Goal: Task Accomplishment & Management: Manage account settings

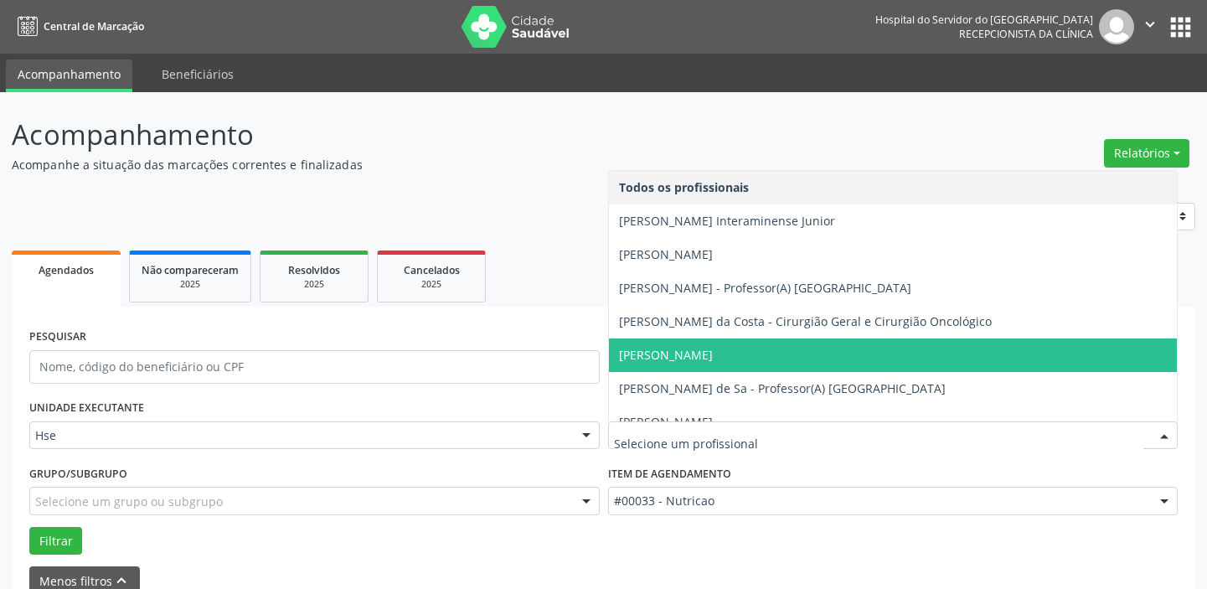
scroll to position [87, 0]
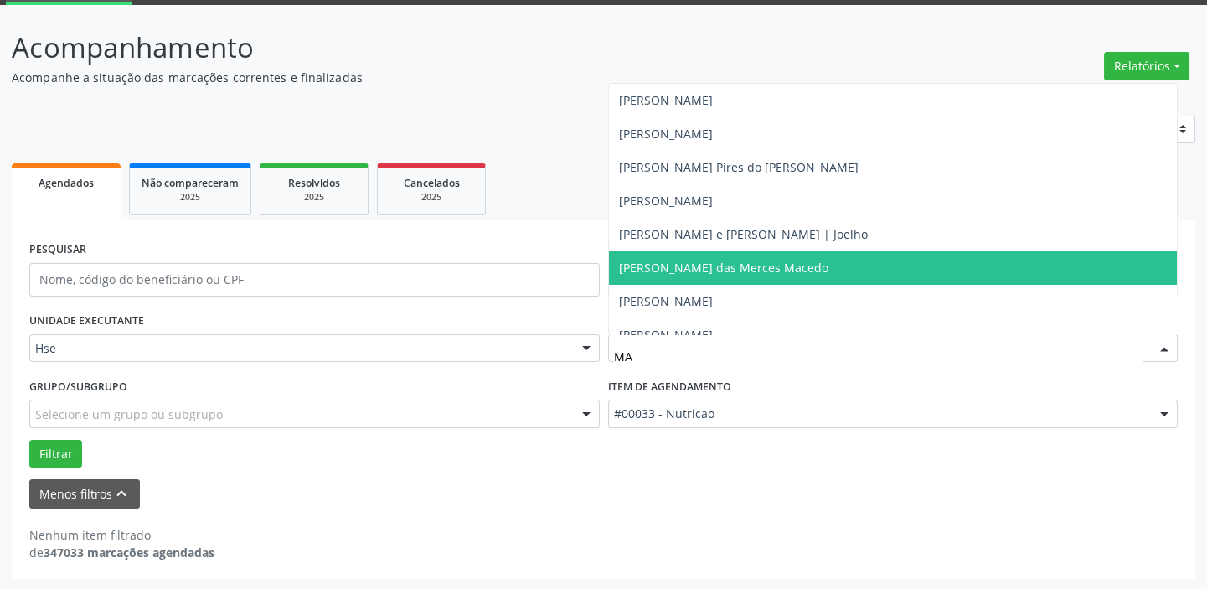
type input "MAR"
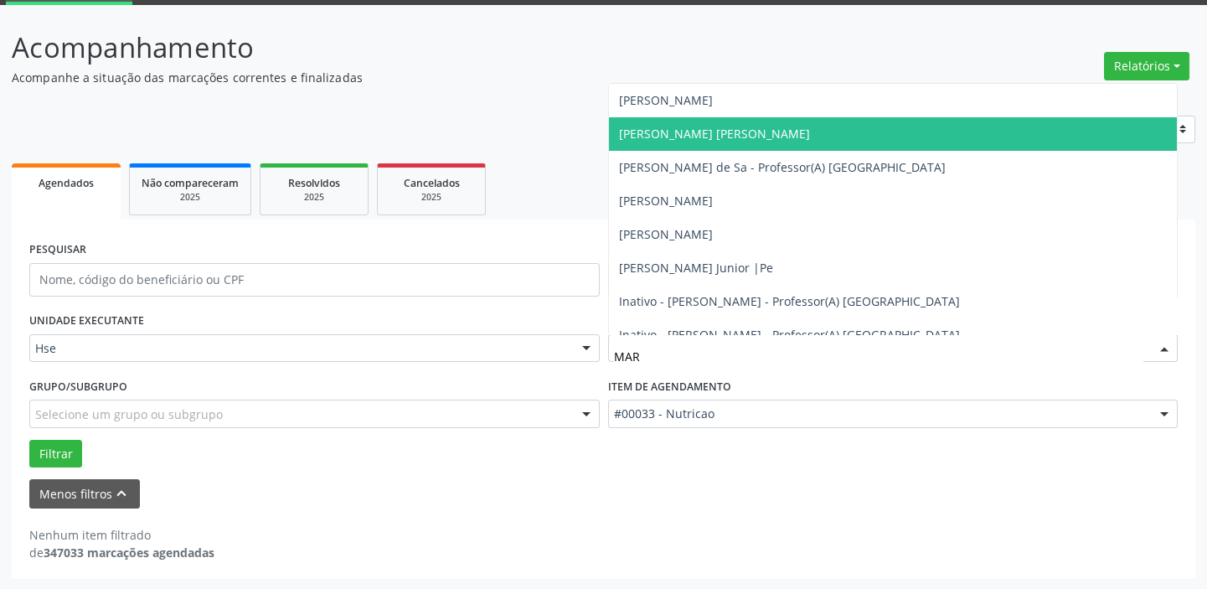
scroll to position [128, 0]
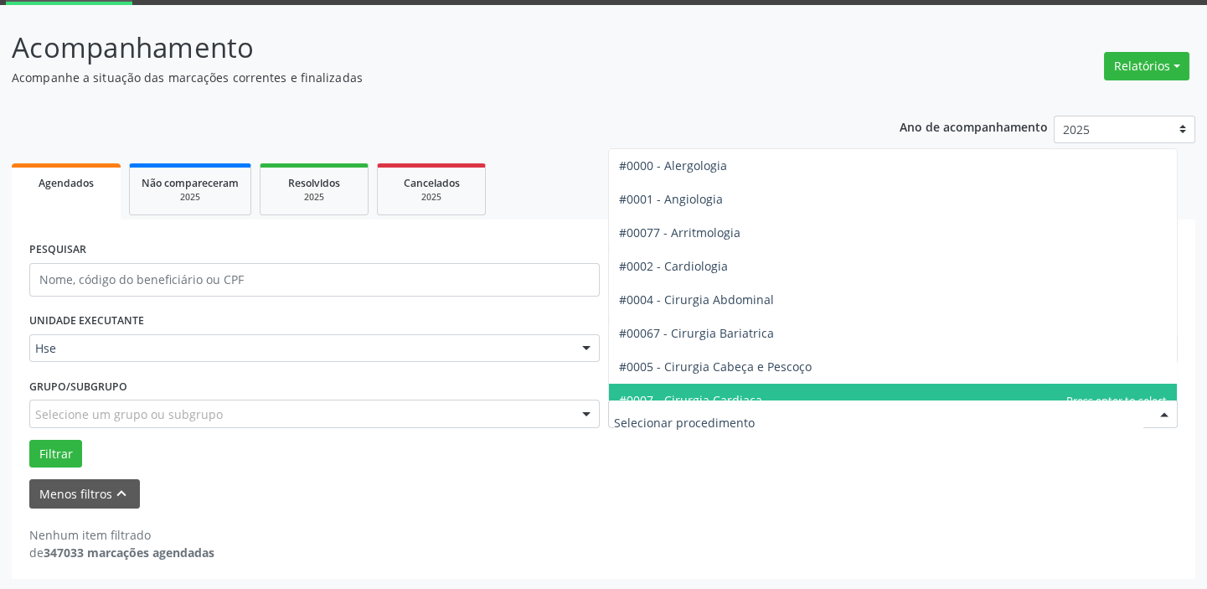
click at [1164, 408] on div at bounding box center [1163, 414] width 25 height 28
type input "CAR"
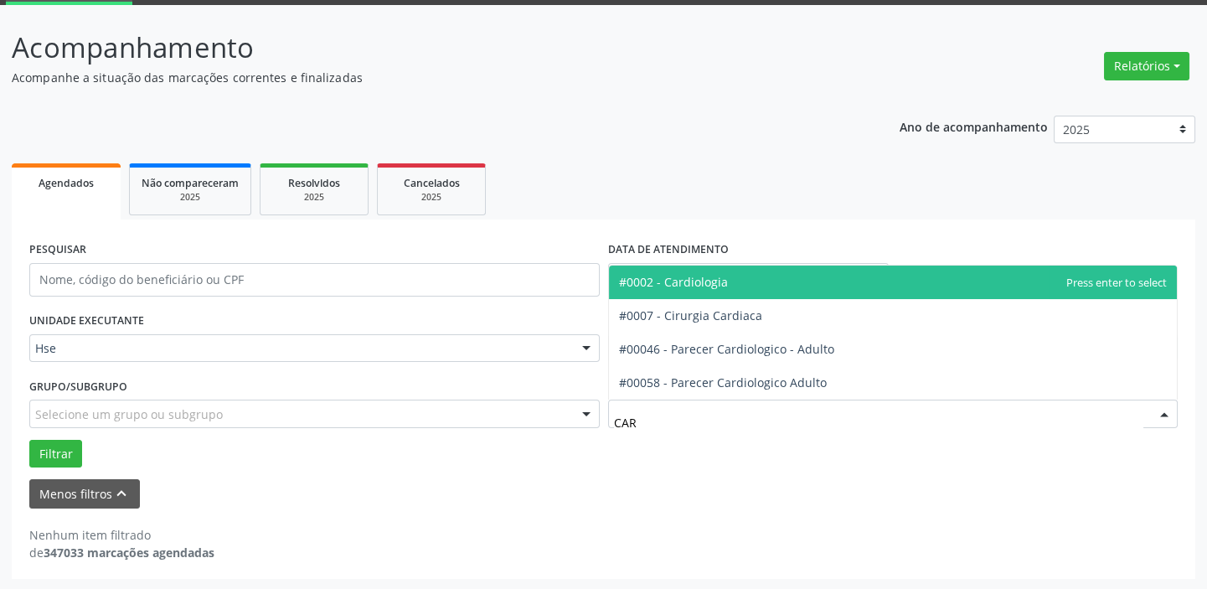
click at [709, 279] on span "#0002 - Cardiologia" at bounding box center [673, 282] width 109 height 16
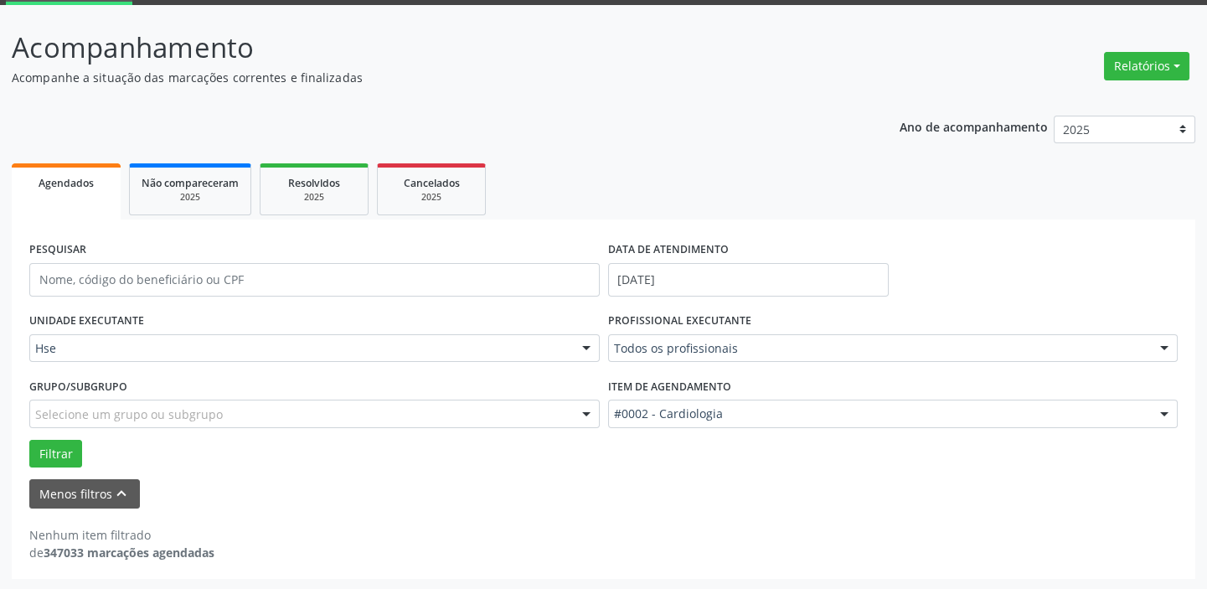
click at [1171, 342] on div at bounding box center [1163, 349] width 25 height 28
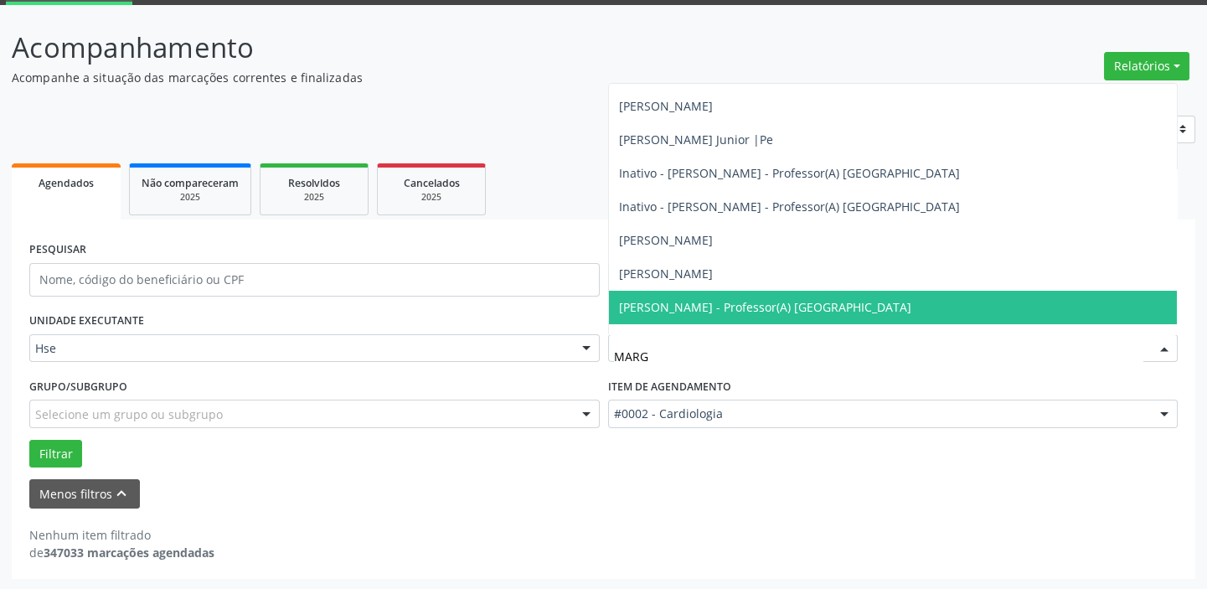
scroll to position [0, 0]
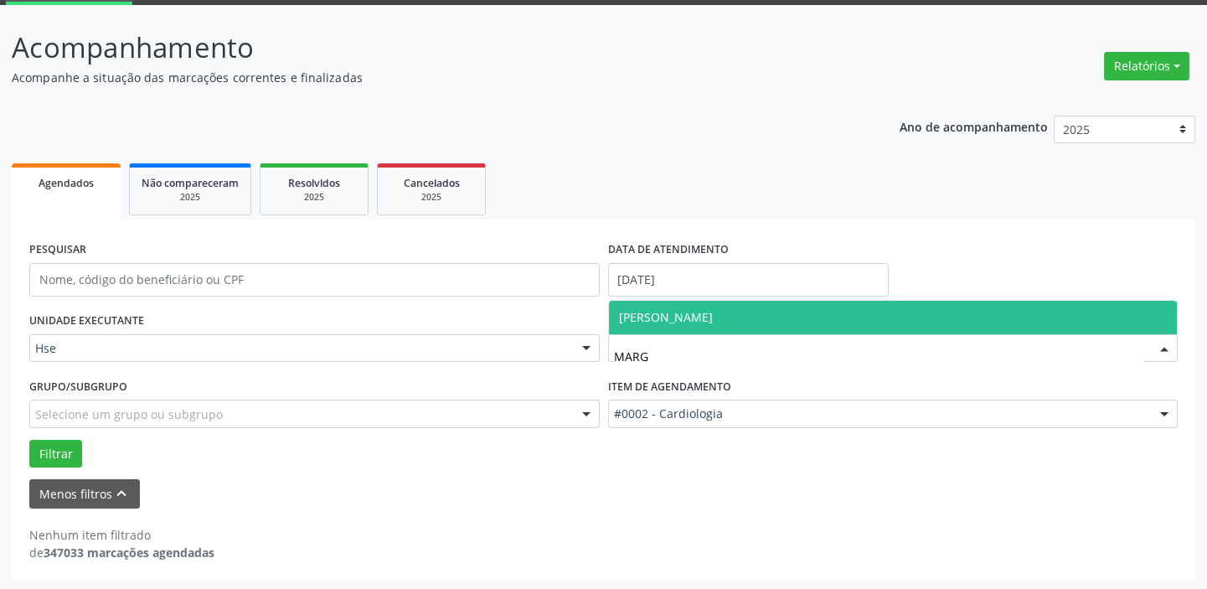
click at [713, 316] on span "[PERSON_NAME]" at bounding box center [666, 317] width 94 height 16
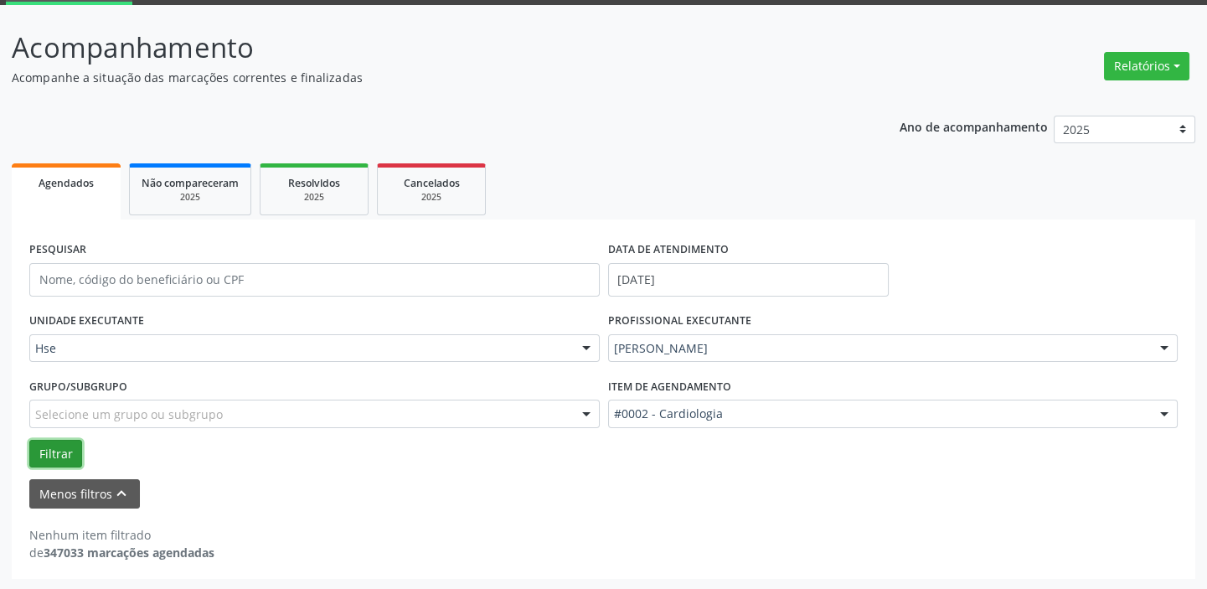
click at [49, 446] on button "Filtrar" at bounding box center [55, 454] width 53 height 28
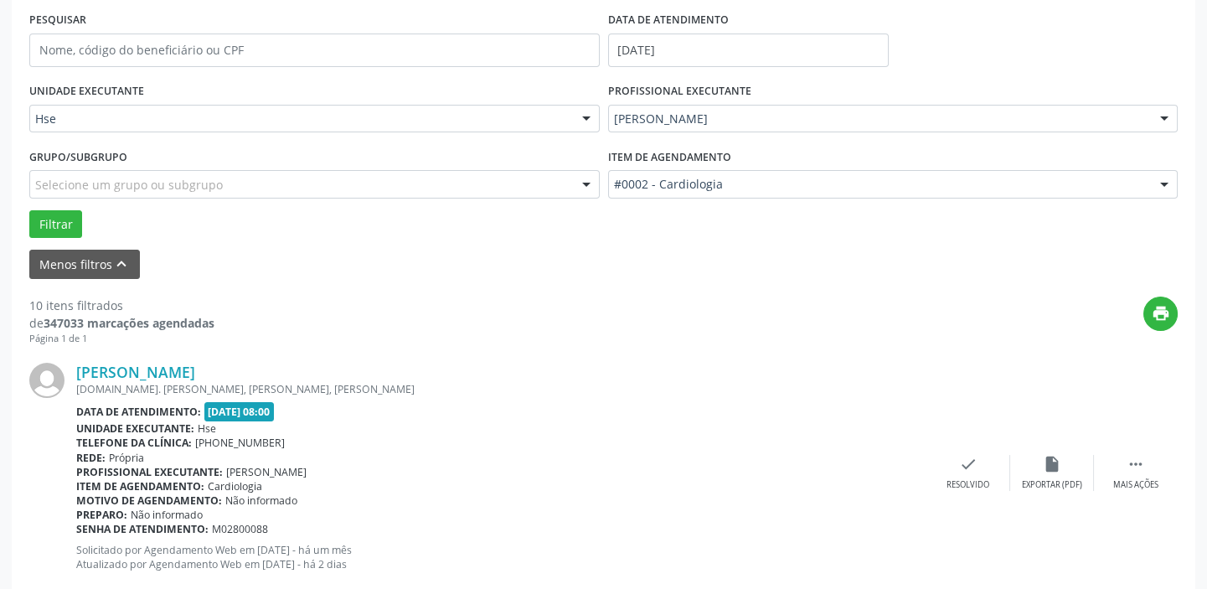
scroll to position [568, 0]
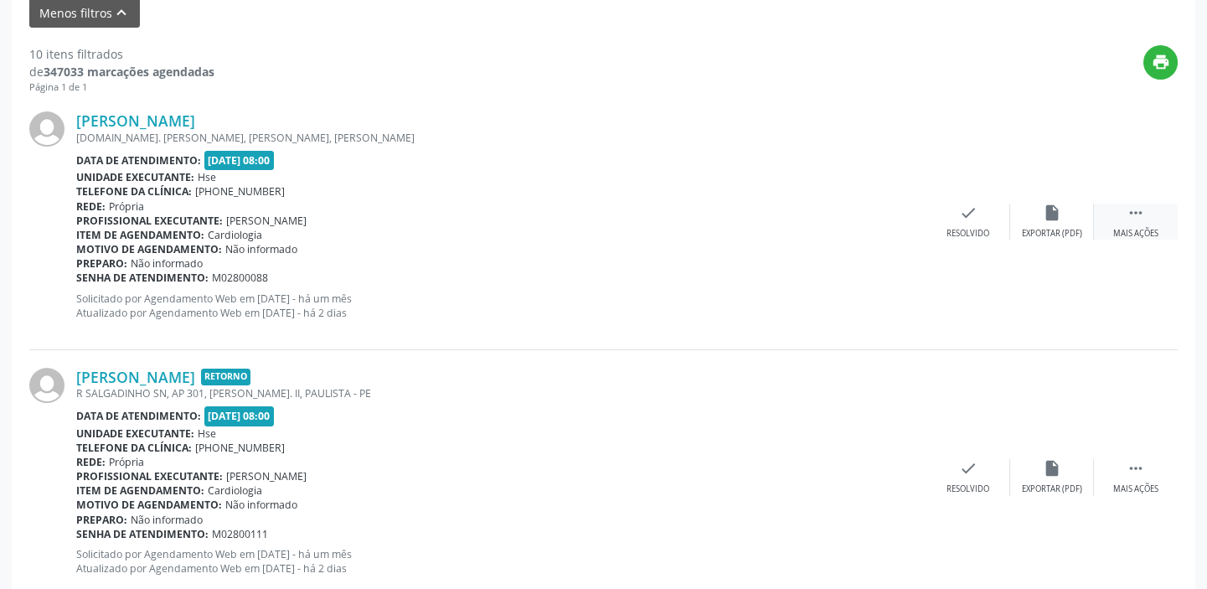
click at [1150, 208] on div " Mais ações" at bounding box center [1136, 221] width 84 height 36
click at [1046, 228] on div "Não compareceu" at bounding box center [1051, 234] width 71 height 12
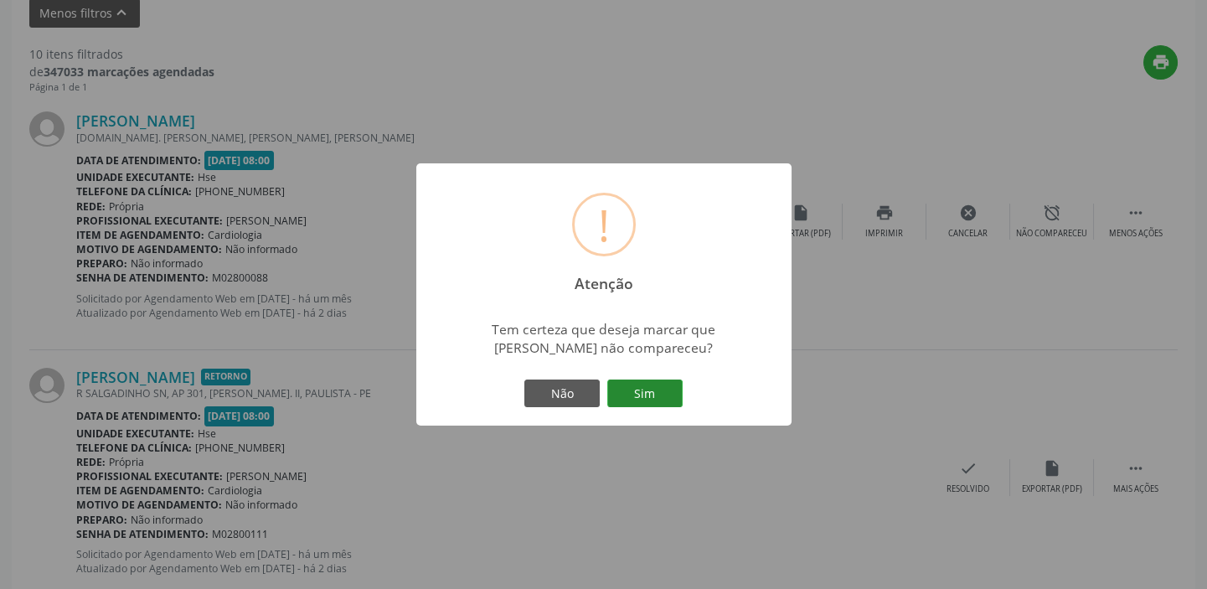
click at [646, 394] on button "Sim" at bounding box center [644, 393] width 75 height 28
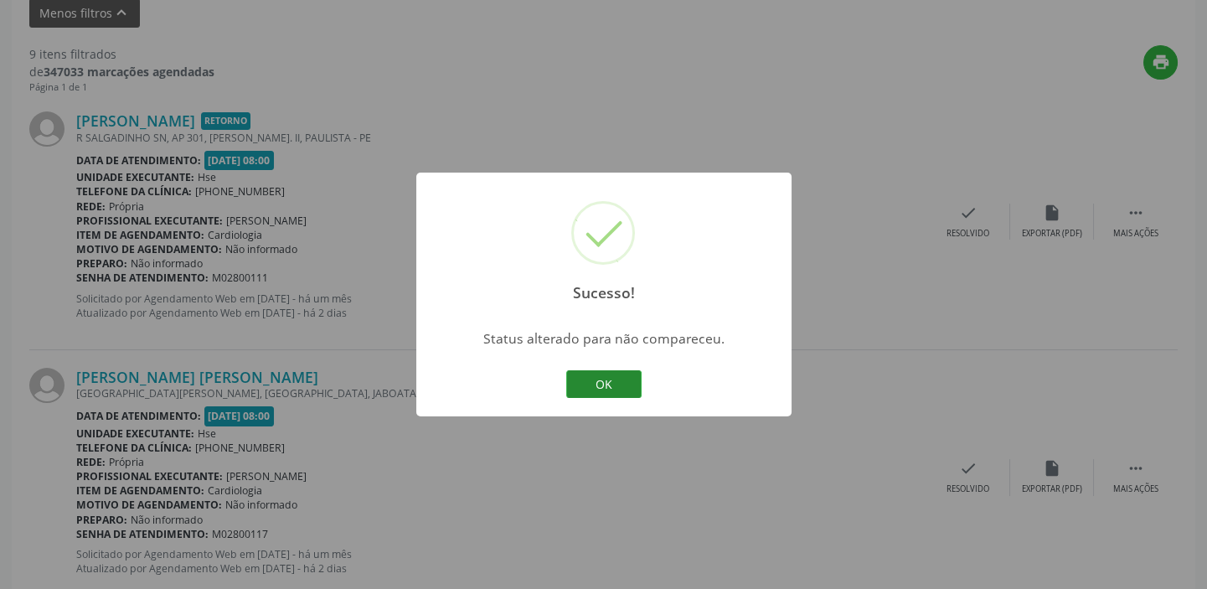
click at [628, 383] on button "OK" at bounding box center [603, 384] width 75 height 28
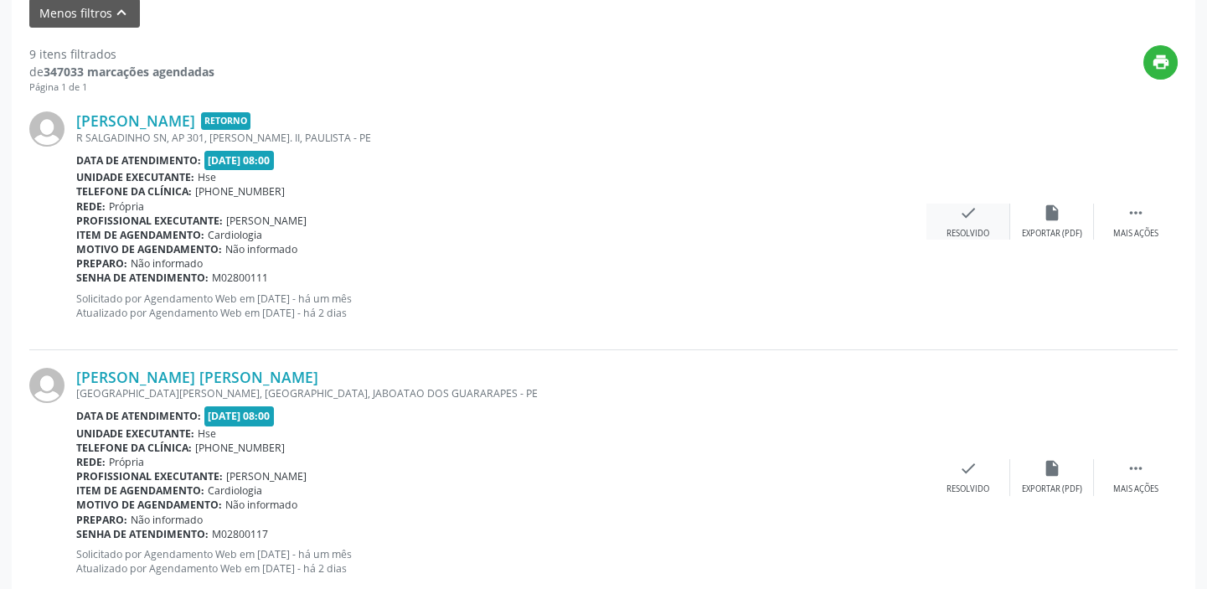
click at [959, 216] on icon "check" at bounding box center [968, 212] width 18 height 18
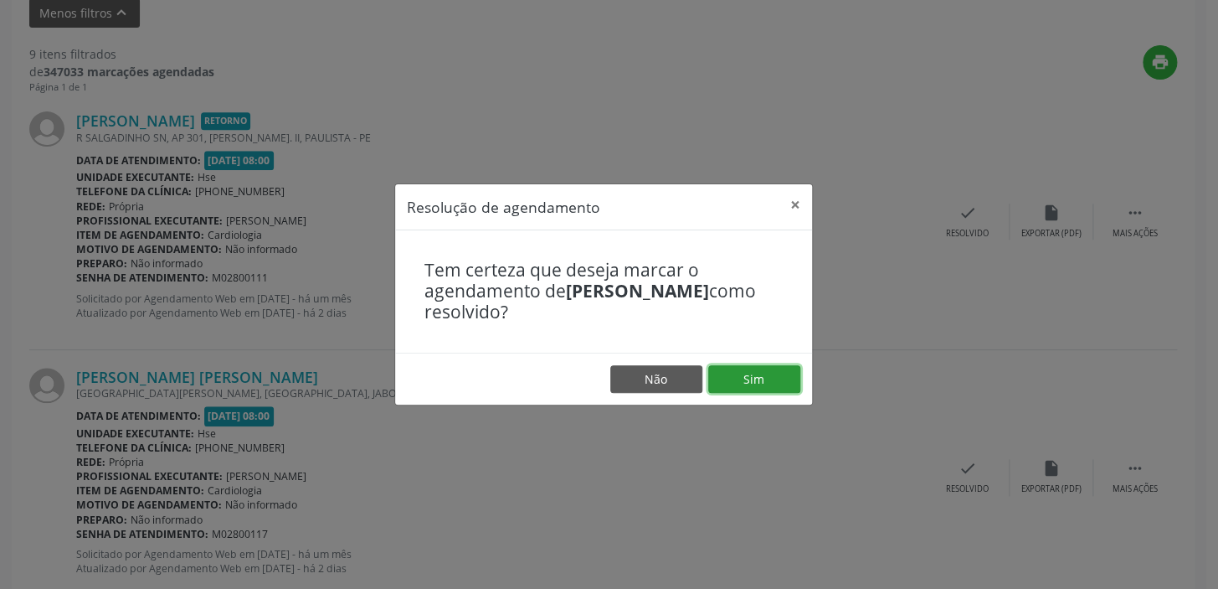
click at [760, 372] on button "Sim" at bounding box center [754, 379] width 92 height 28
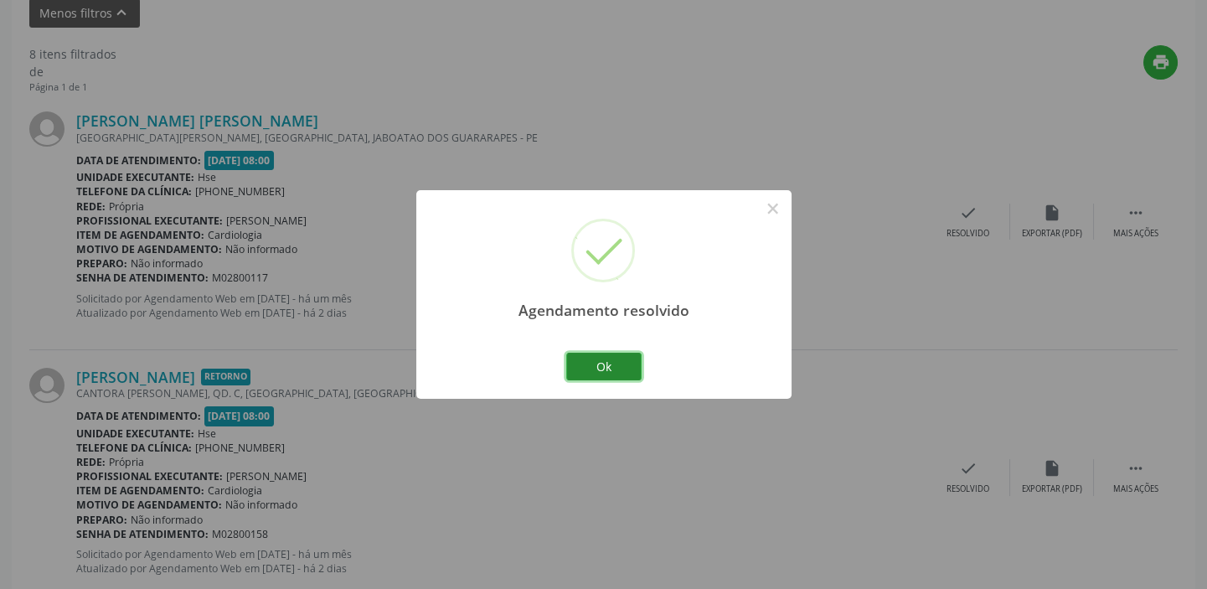
click at [636, 368] on button "Ok" at bounding box center [603, 367] width 75 height 28
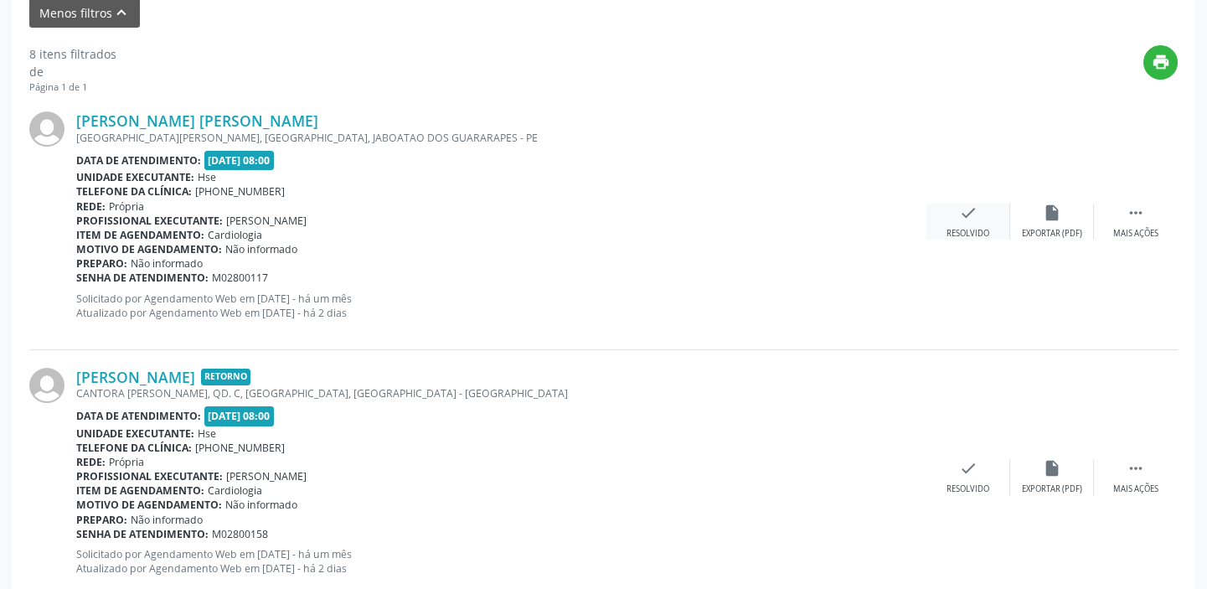
click at [960, 219] on icon "check" at bounding box center [968, 212] width 18 height 18
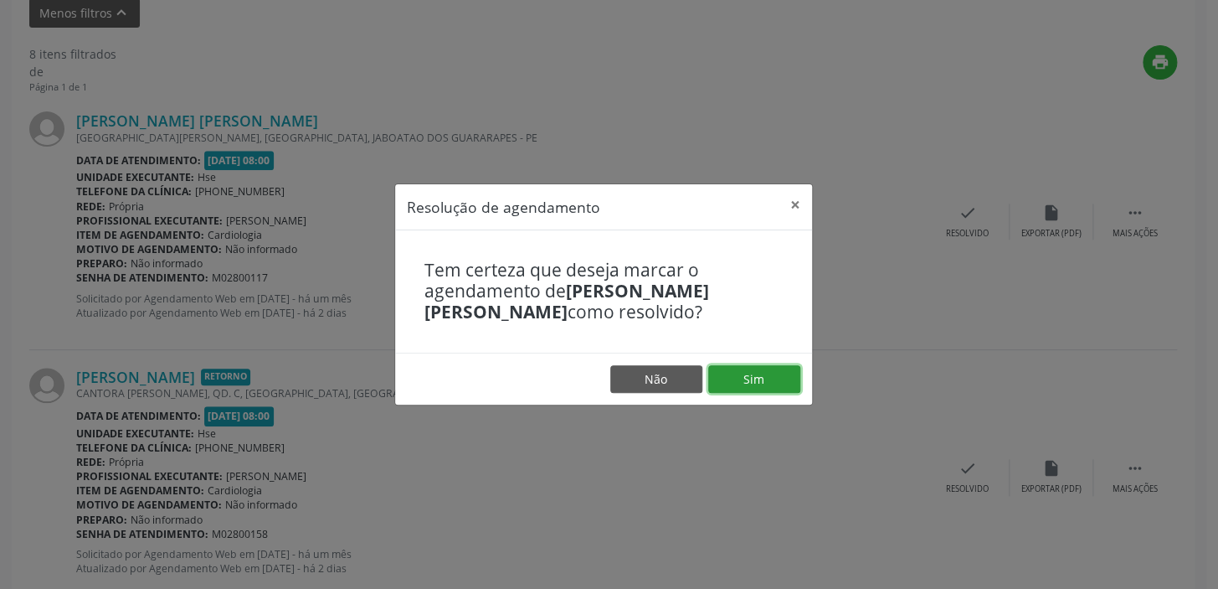
click at [749, 375] on button "Sim" at bounding box center [754, 379] width 92 height 28
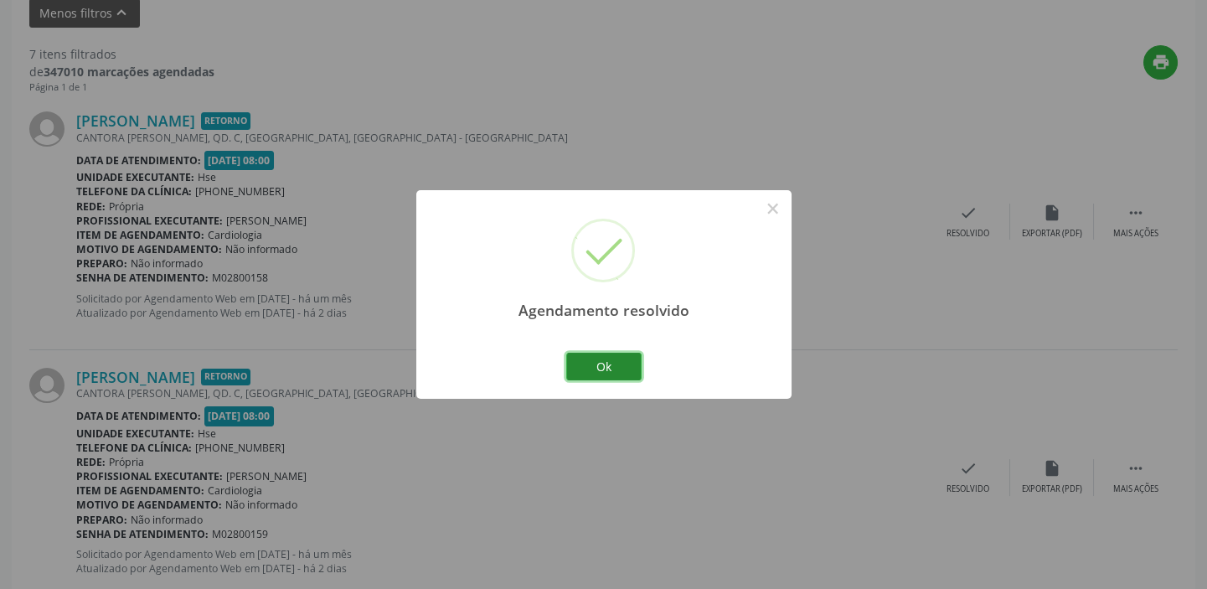
click at [611, 368] on button "Ok" at bounding box center [603, 367] width 75 height 28
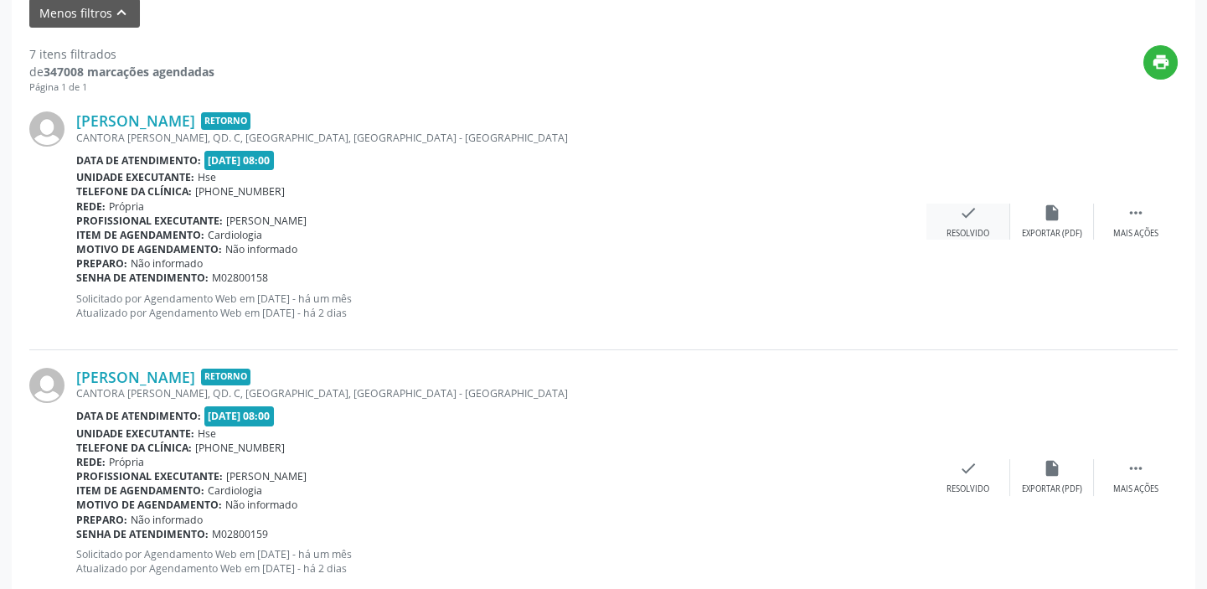
click at [973, 218] on icon "check" at bounding box center [968, 212] width 18 height 18
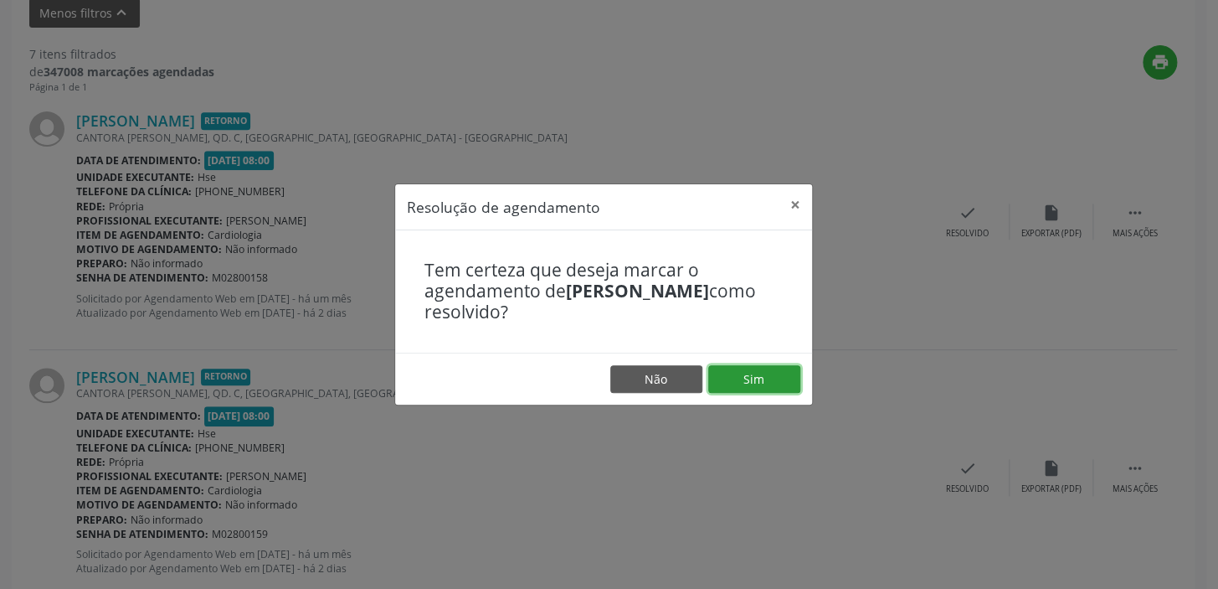
click at [754, 371] on button "Sim" at bounding box center [754, 379] width 92 height 28
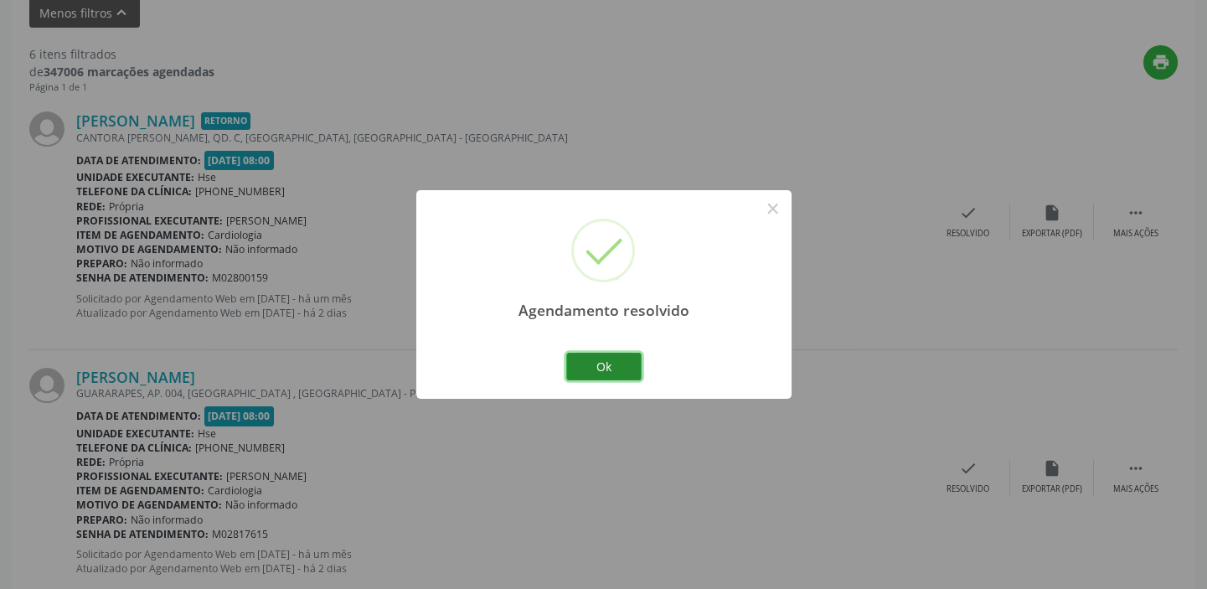
click at [603, 356] on button "Ok" at bounding box center [603, 367] width 75 height 28
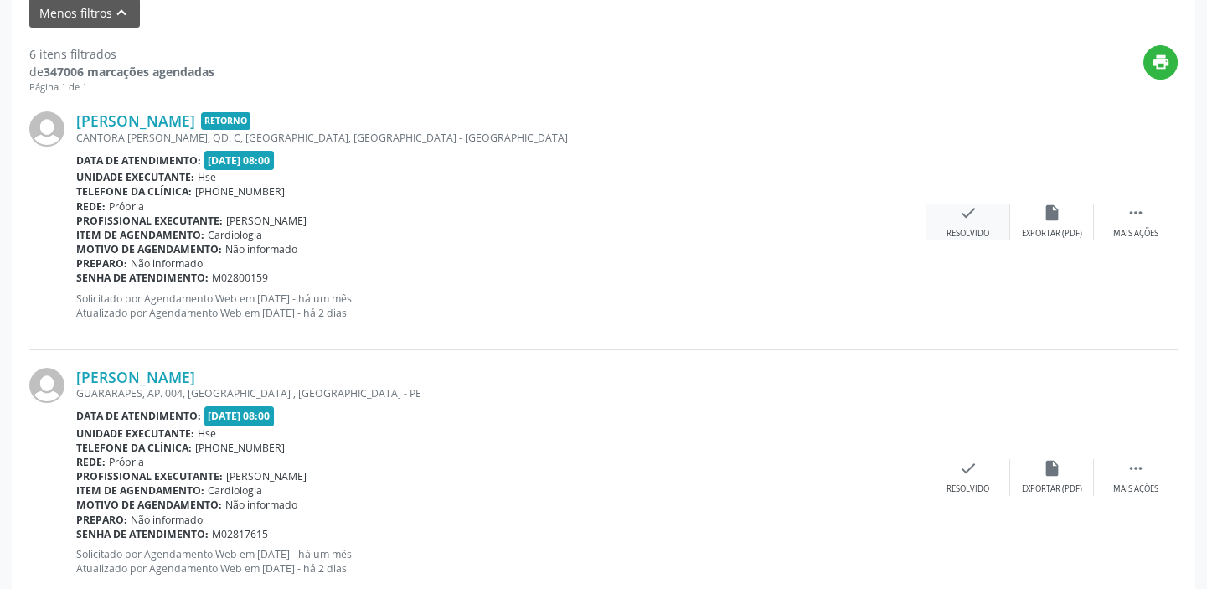
click at [982, 215] on div "check Resolvido" at bounding box center [968, 221] width 84 height 36
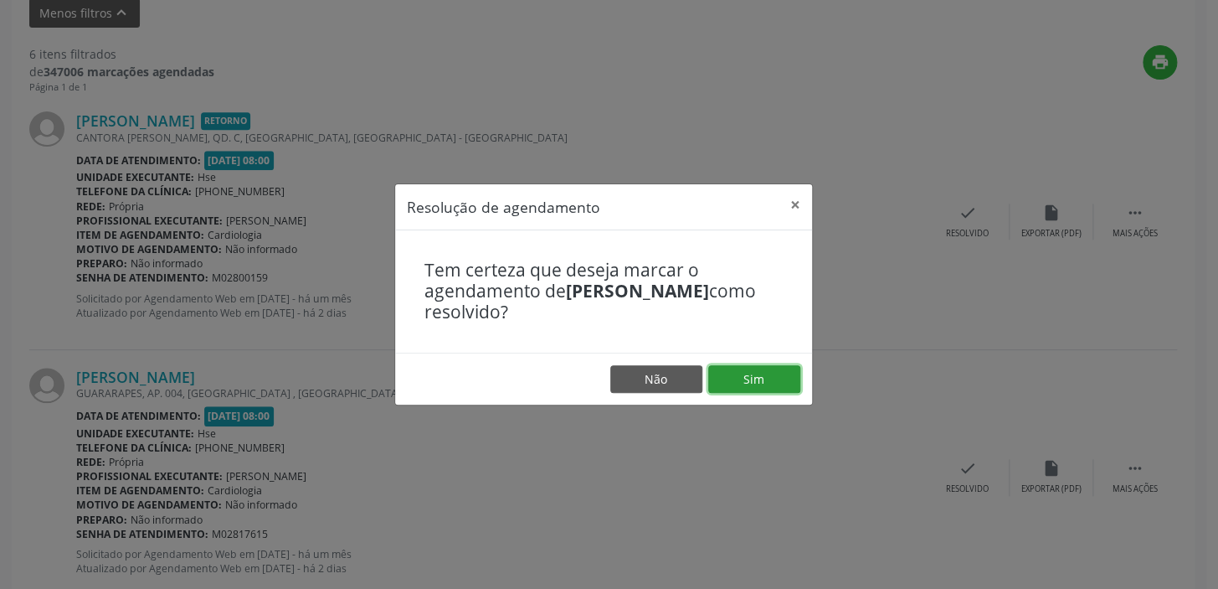
click at [754, 376] on button "Sim" at bounding box center [754, 379] width 92 height 28
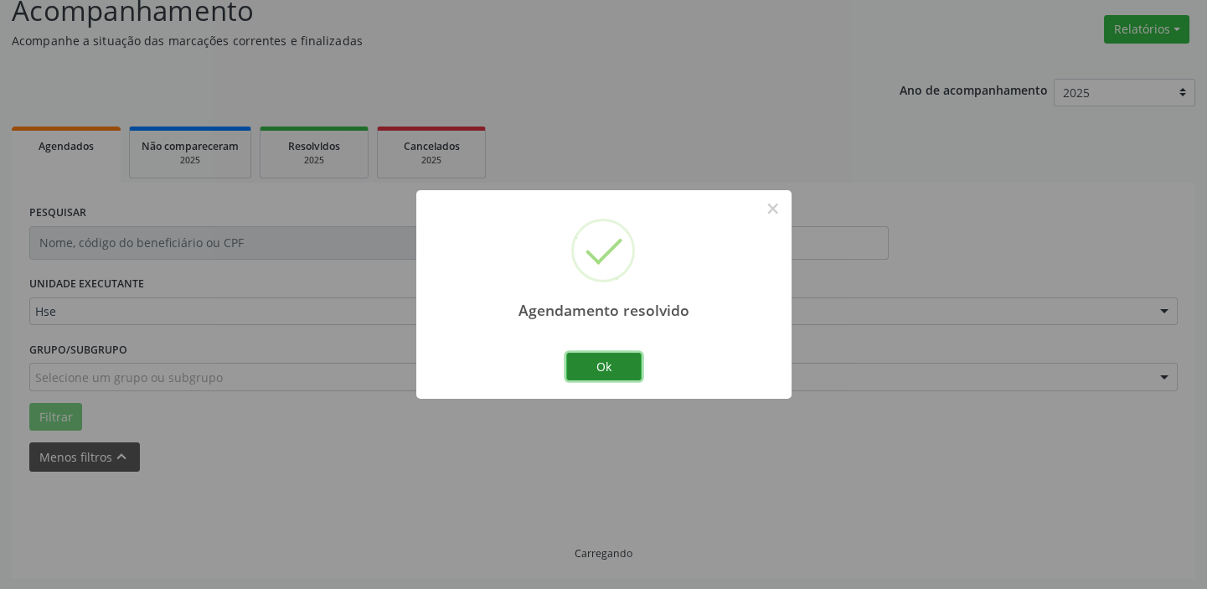
scroll to position [142, 0]
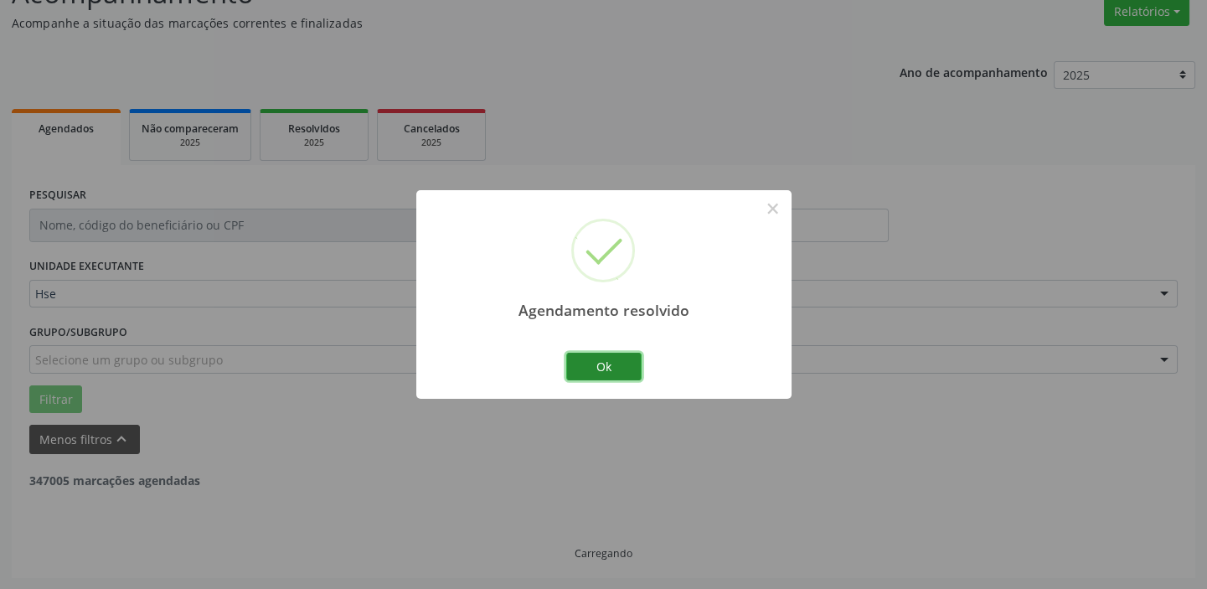
click at [594, 365] on button "Ok" at bounding box center [603, 367] width 75 height 28
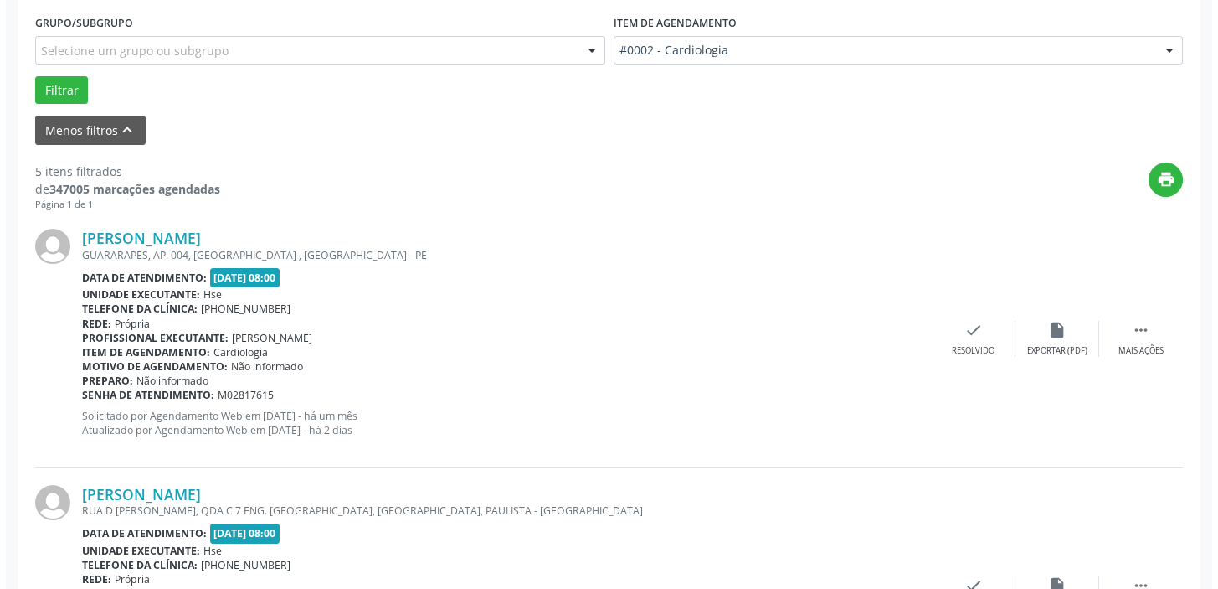
scroll to position [514, 0]
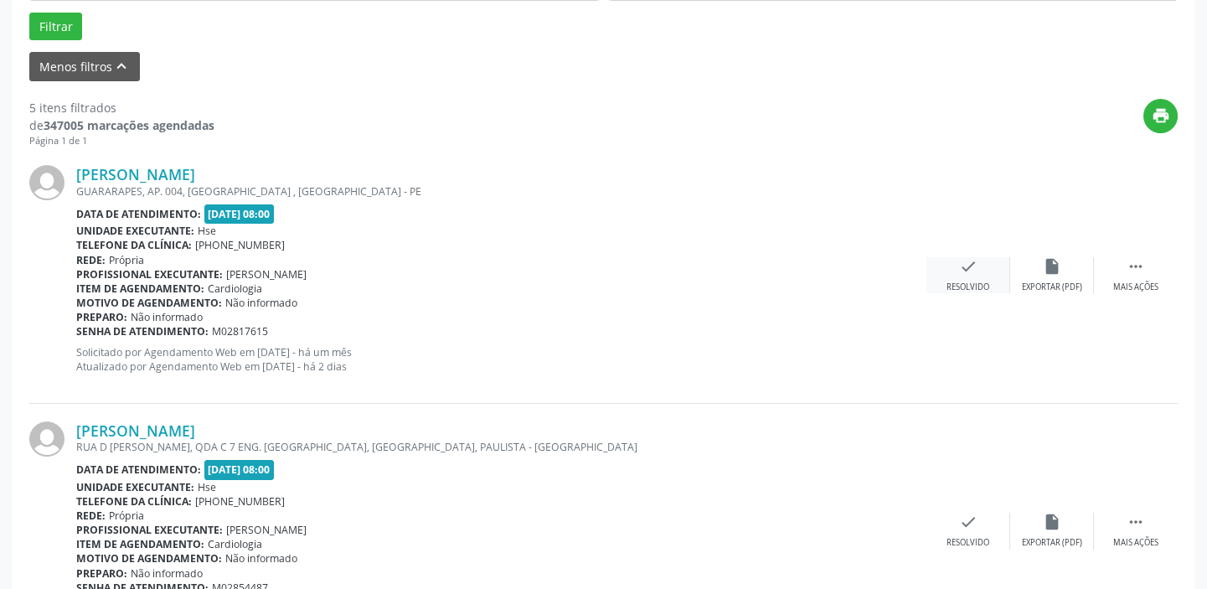
click at [966, 275] on div "check Resolvido" at bounding box center [968, 275] width 84 height 36
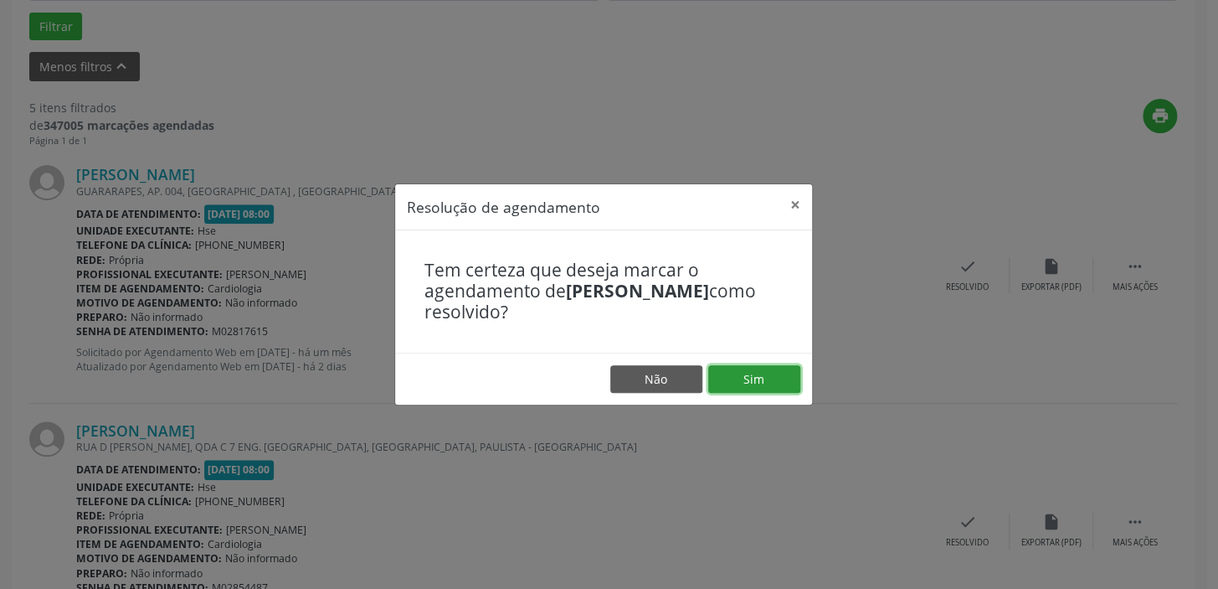
click at [761, 373] on button "Sim" at bounding box center [754, 379] width 92 height 28
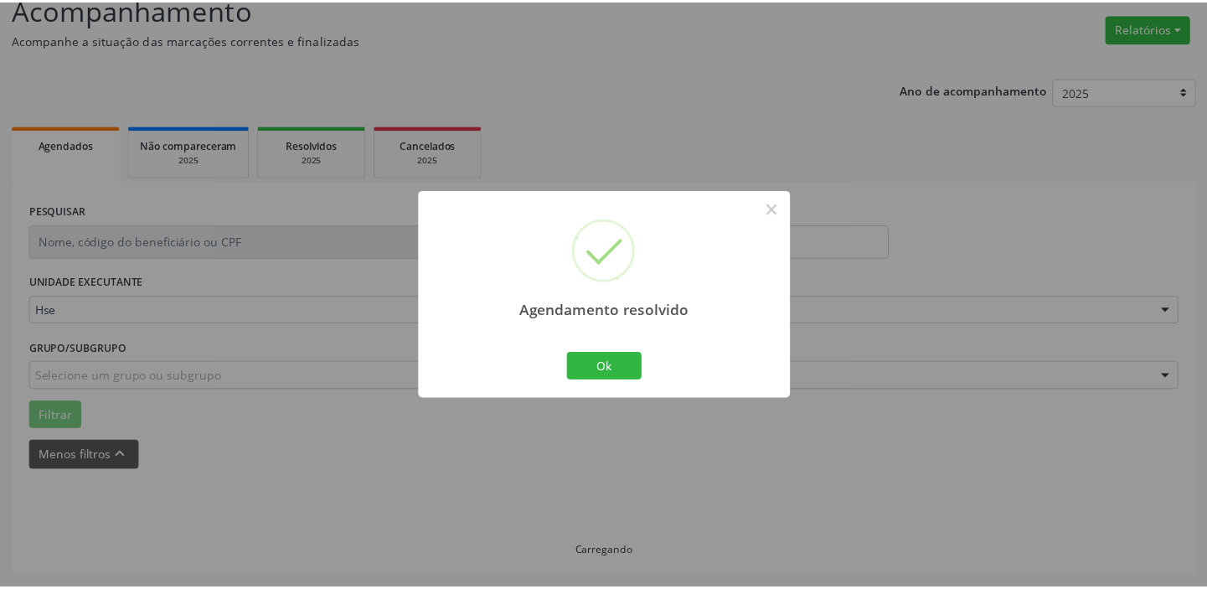
scroll to position [124, 0]
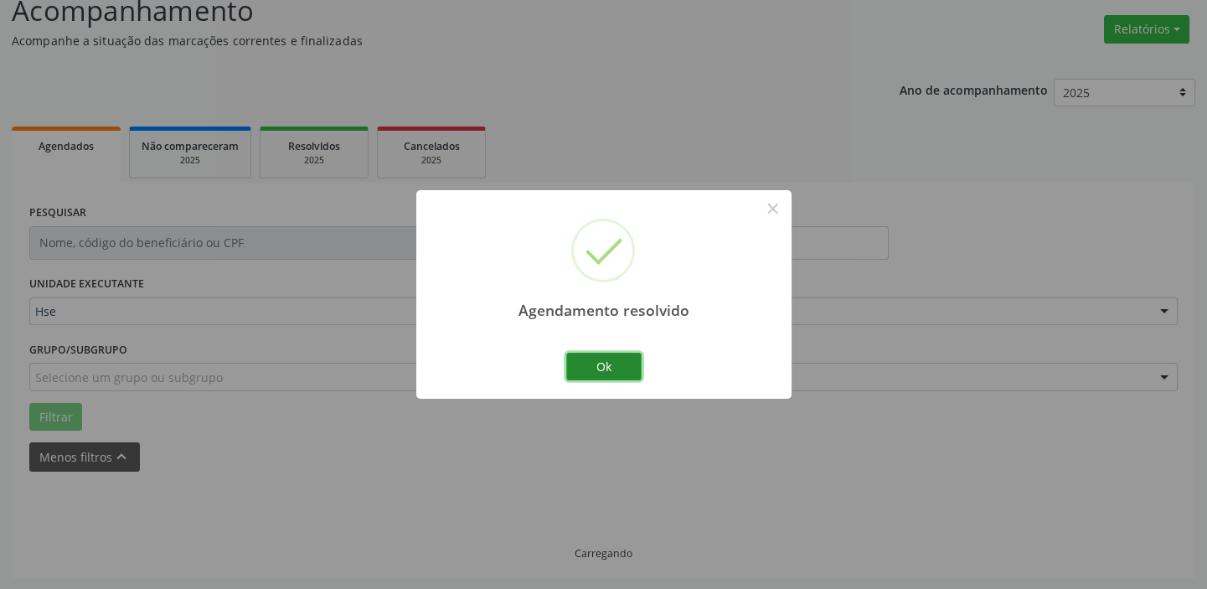
click at [600, 353] on button "Ok" at bounding box center [603, 367] width 75 height 28
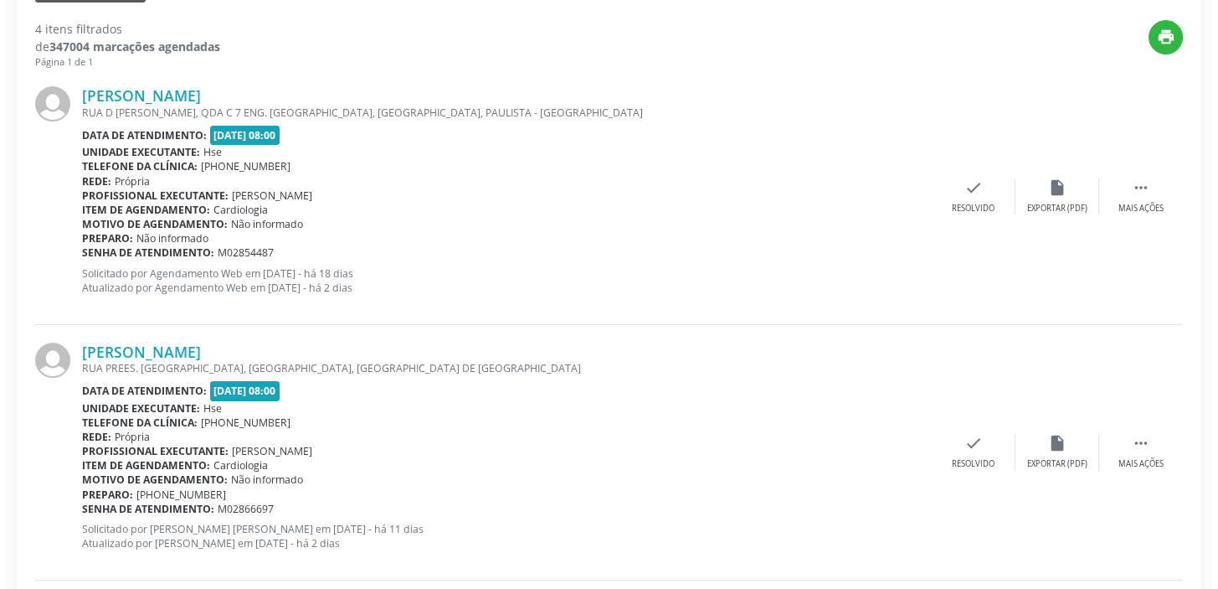
scroll to position [602, 0]
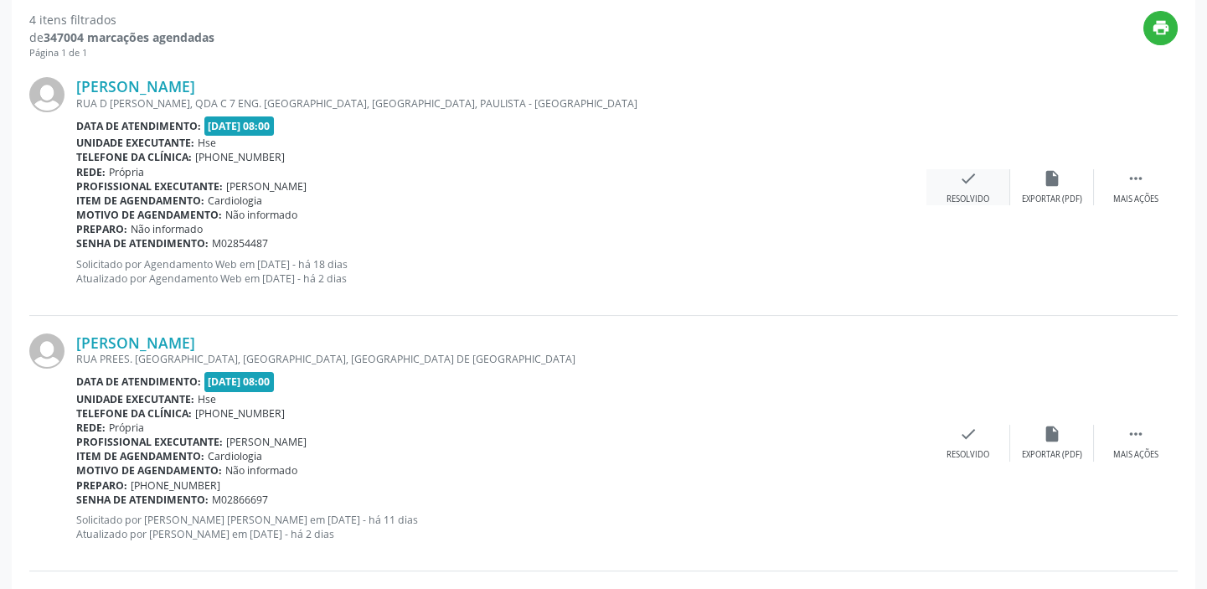
click at [973, 172] on icon "check" at bounding box center [968, 178] width 18 height 18
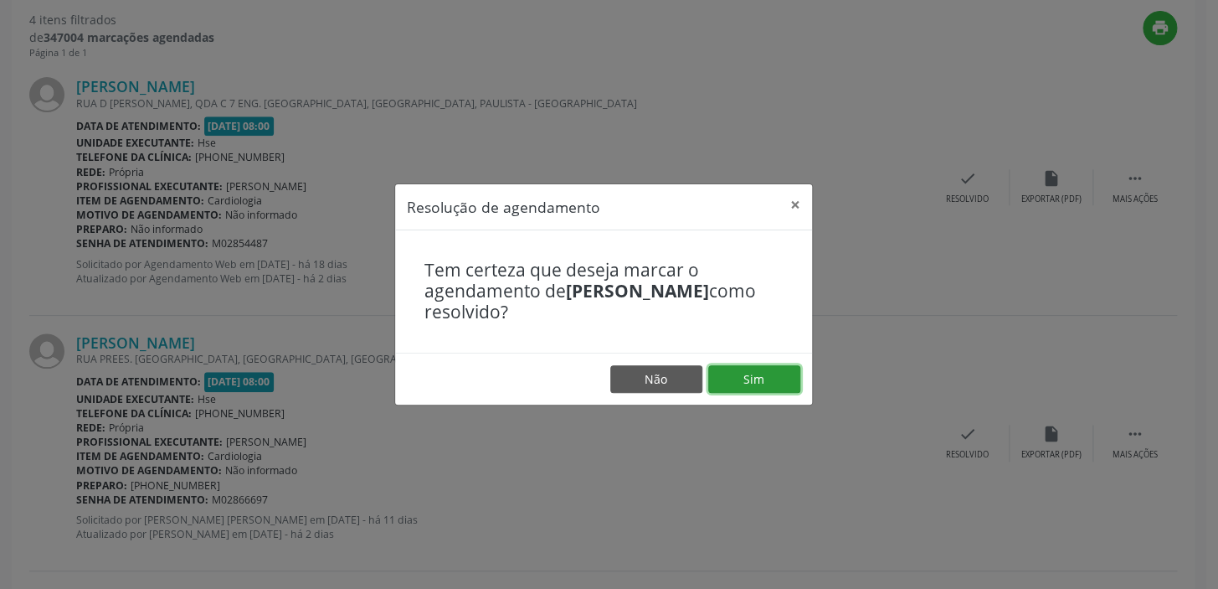
click at [752, 372] on button "Sim" at bounding box center [754, 379] width 92 height 28
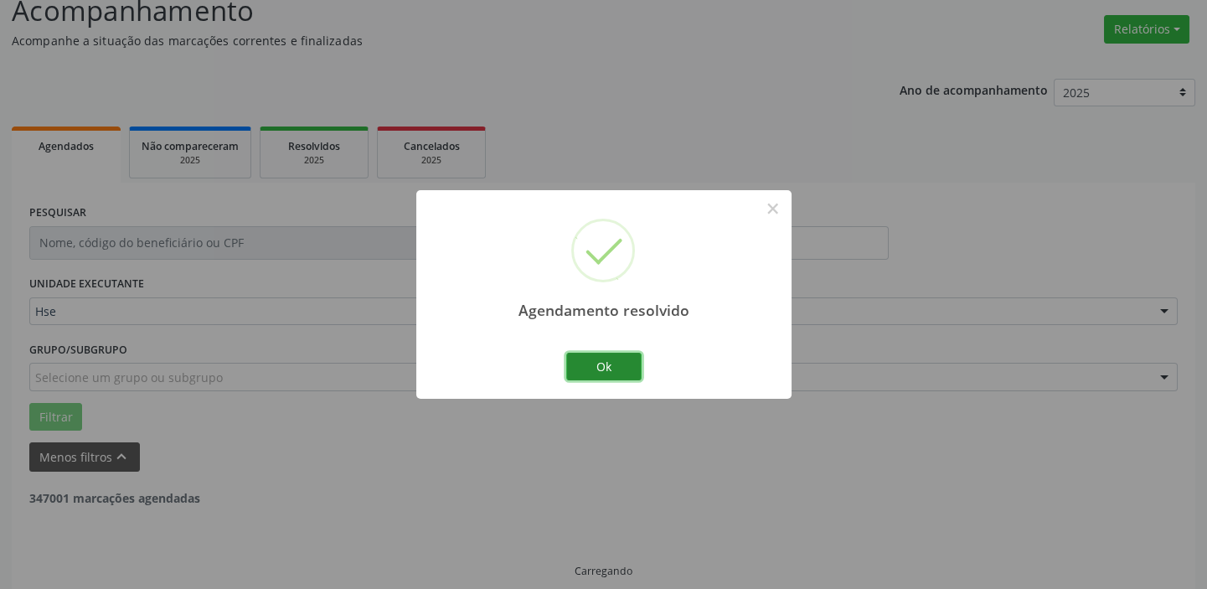
scroll to position [142, 0]
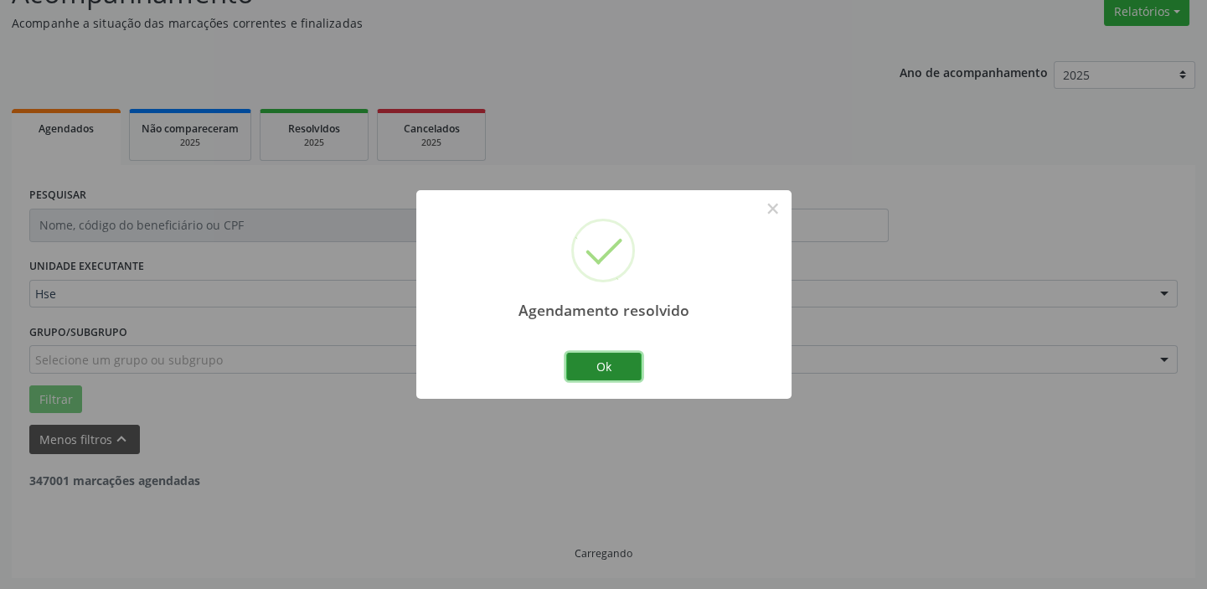
click at [610, 368] on button "Ok" at bounding box center [603, 367] width 75 height 28
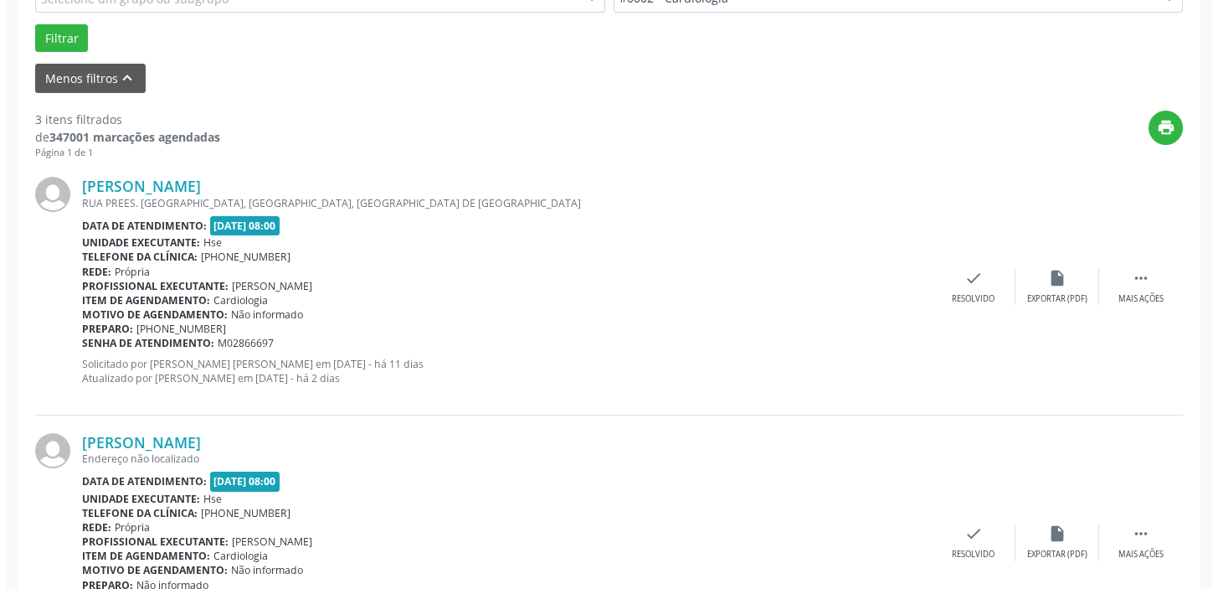
scroll to position [519, 0]
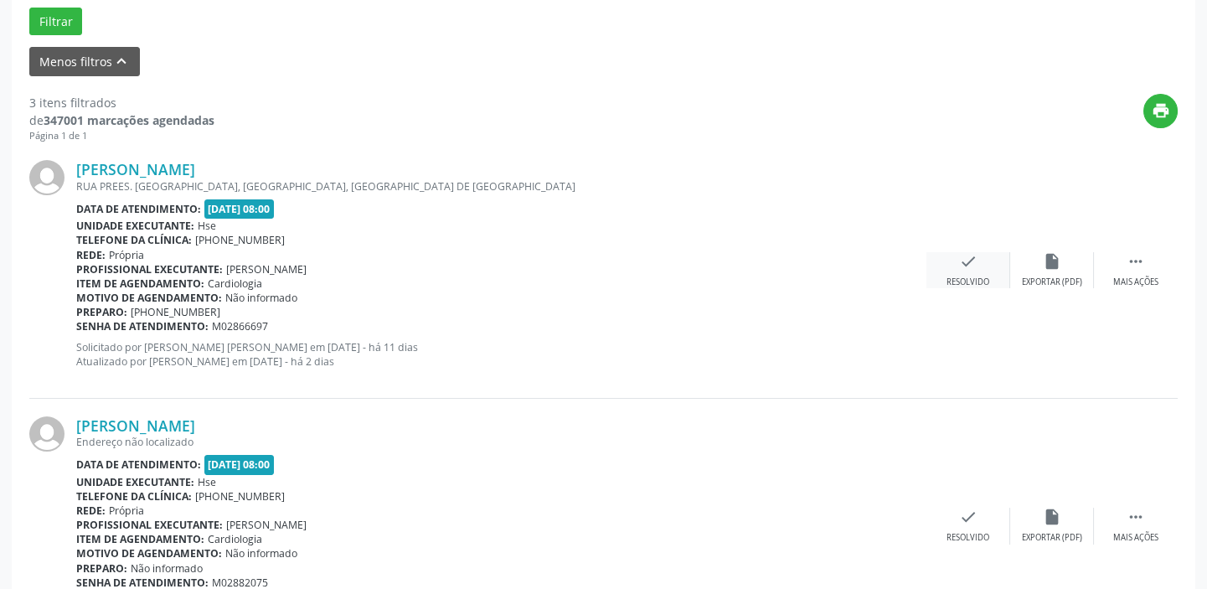
click at [988, 255] on div "check Resolvido" at bounding box center [968, 270] width 84 height 36
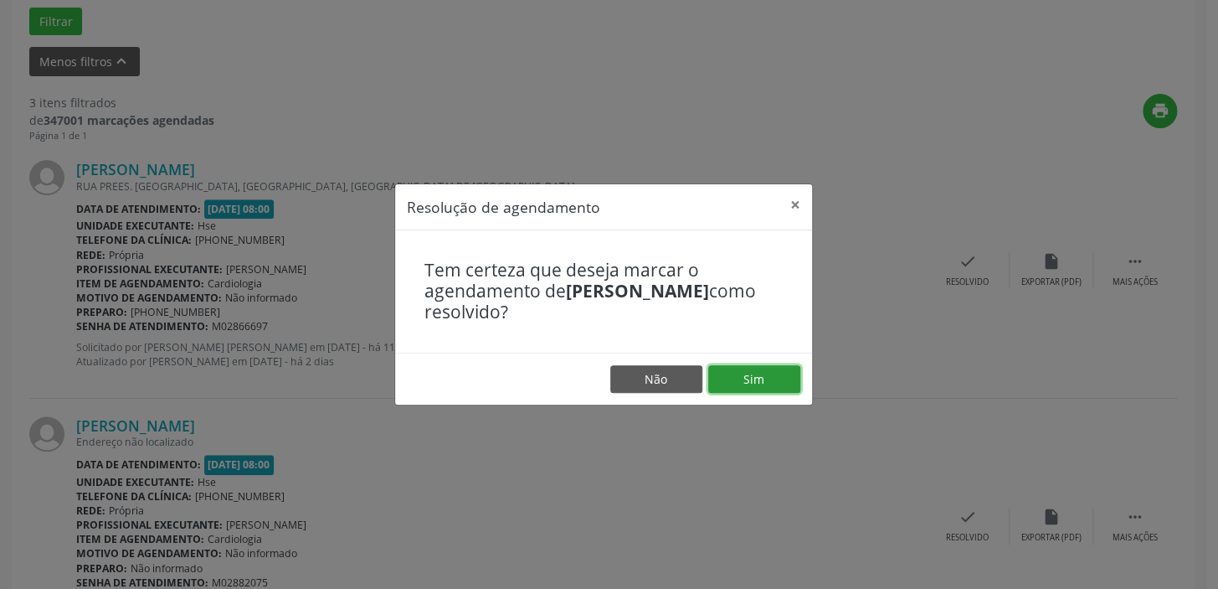
click at [759, 376] on button "Sim" at bounding box center [754, 379] width 92 height 28
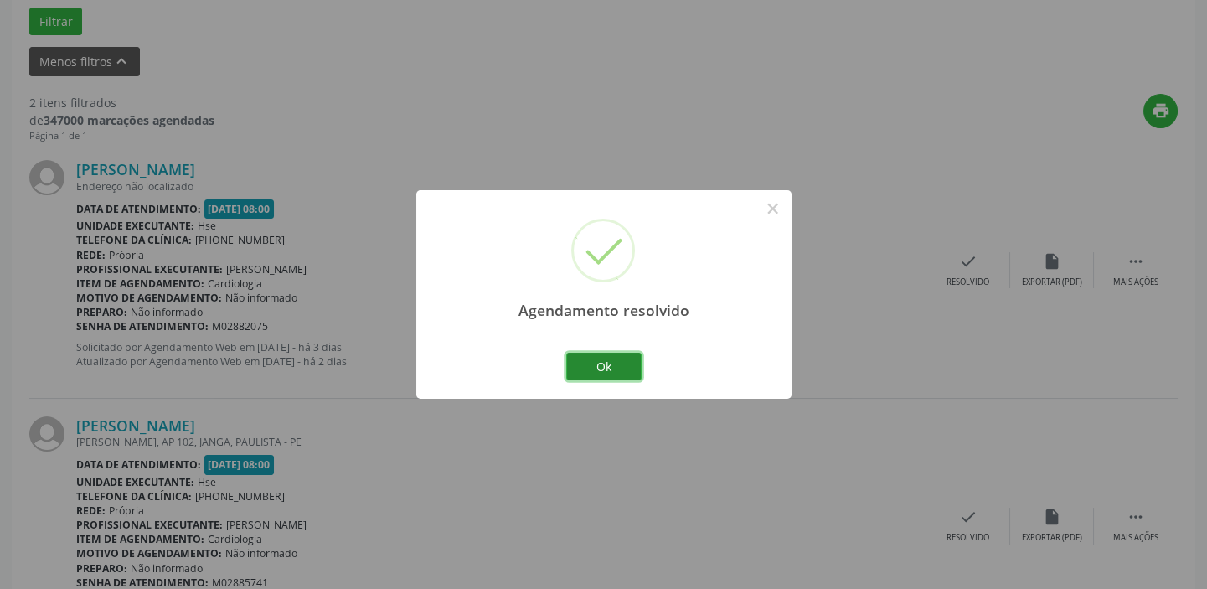
click at [602, 365] on button "Ok" at bounding box center [603, 367] width 75 height 28
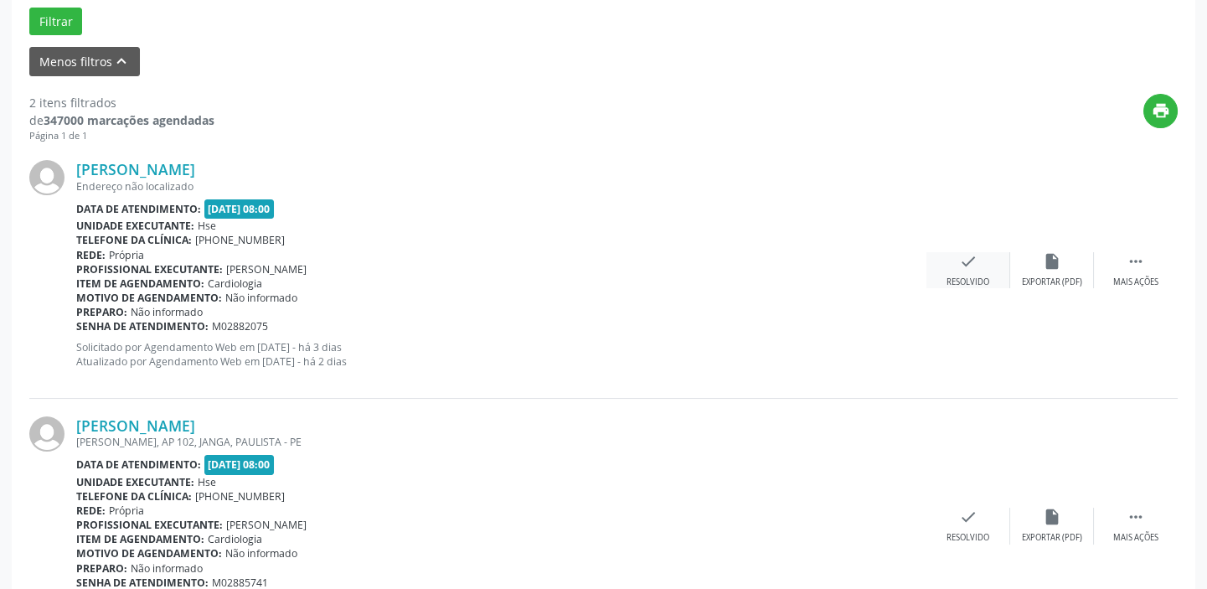
click at [976, 261] on icon "check" at bounding box center [968, 261] width 18 height 18
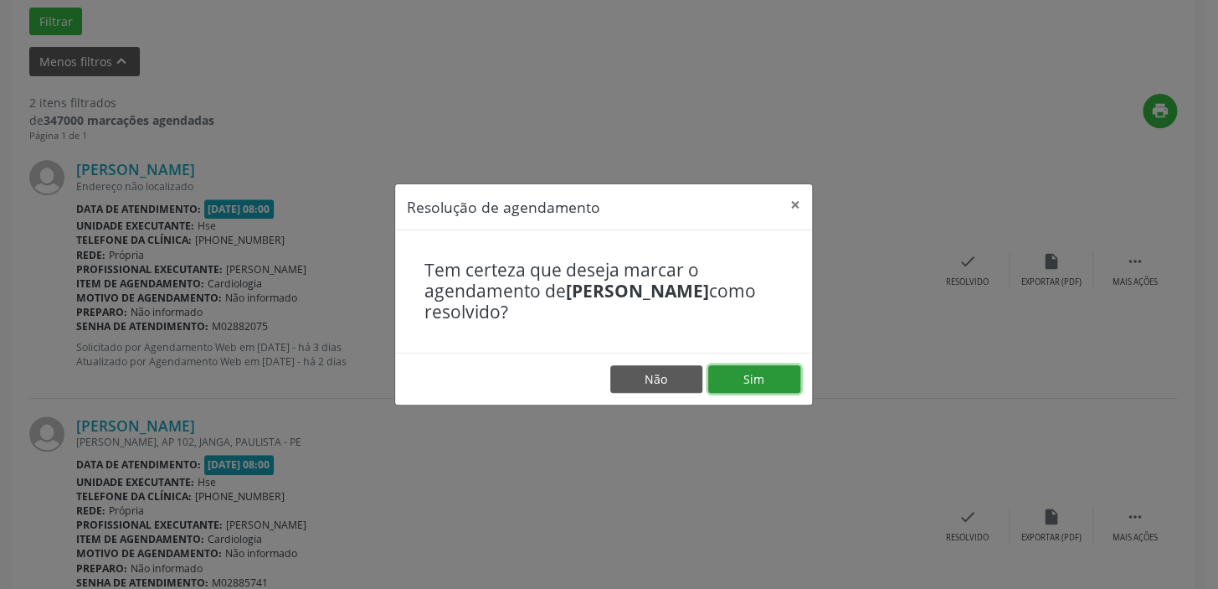
click at [746, 368] on button "Sim" at bounding box center [754, 379] width 92 height 28
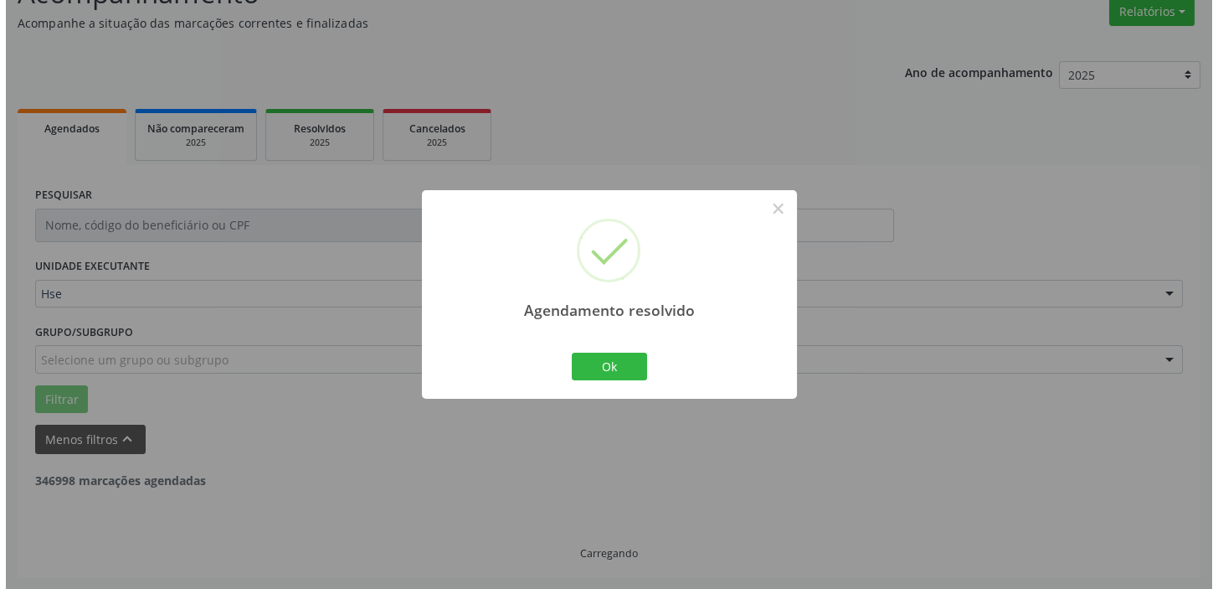
scroll to position [357, 0]
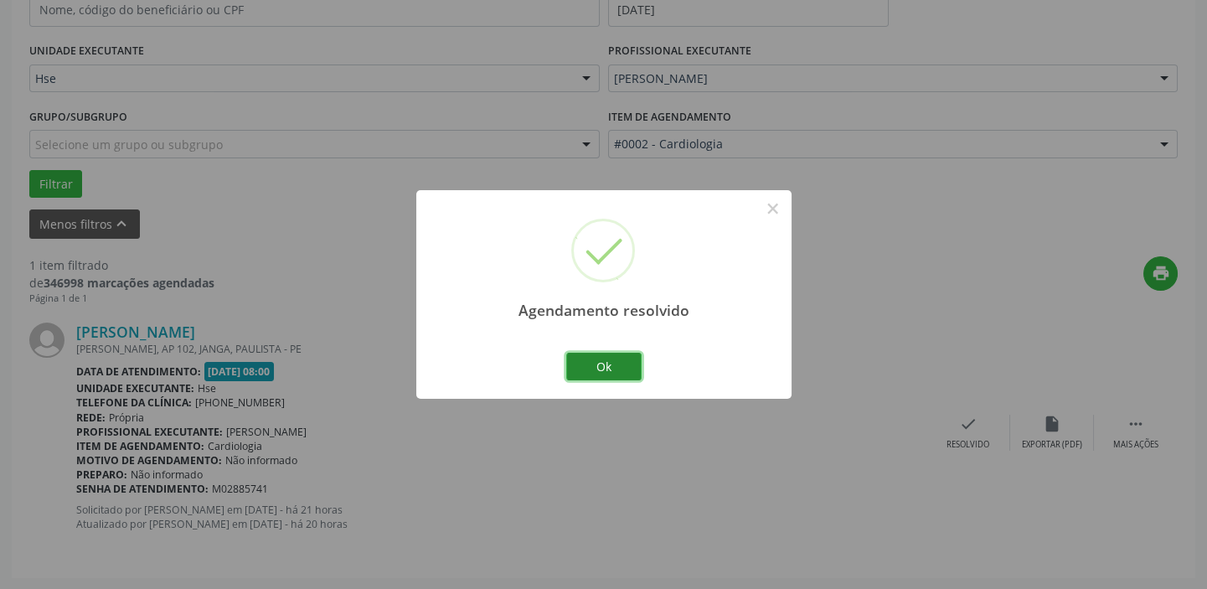
click at [628, 363] on button "Ok" at bounding box center [603, 367] width 75 height 28
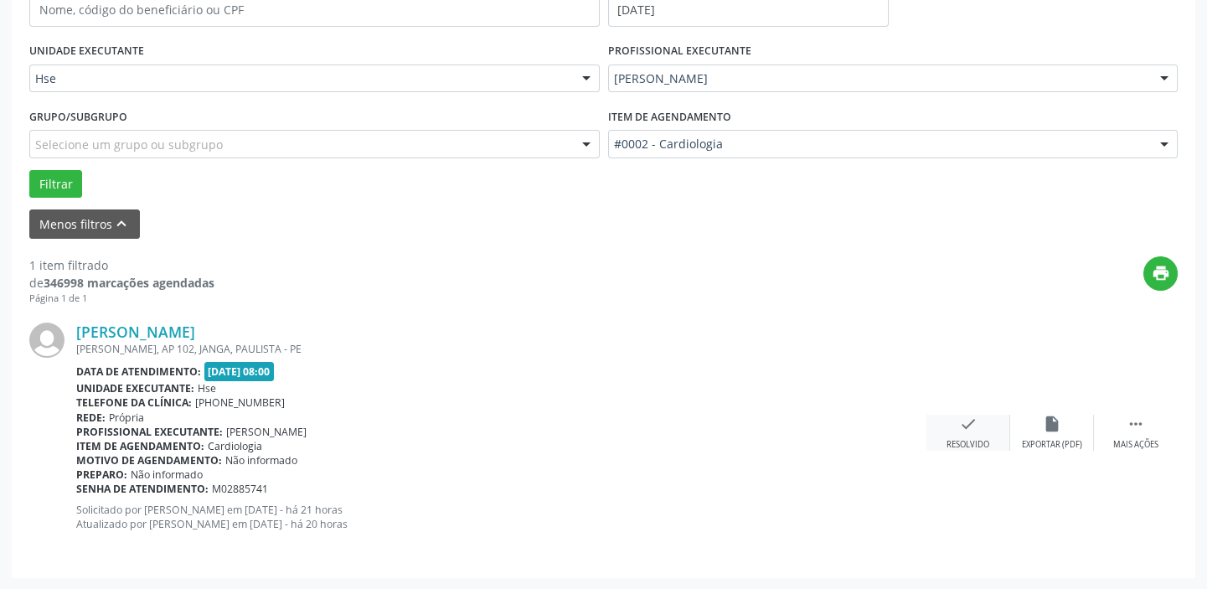
click at [982, 424] on div "check Resolvido" at bounding box center [968, 432] width 84 height 36
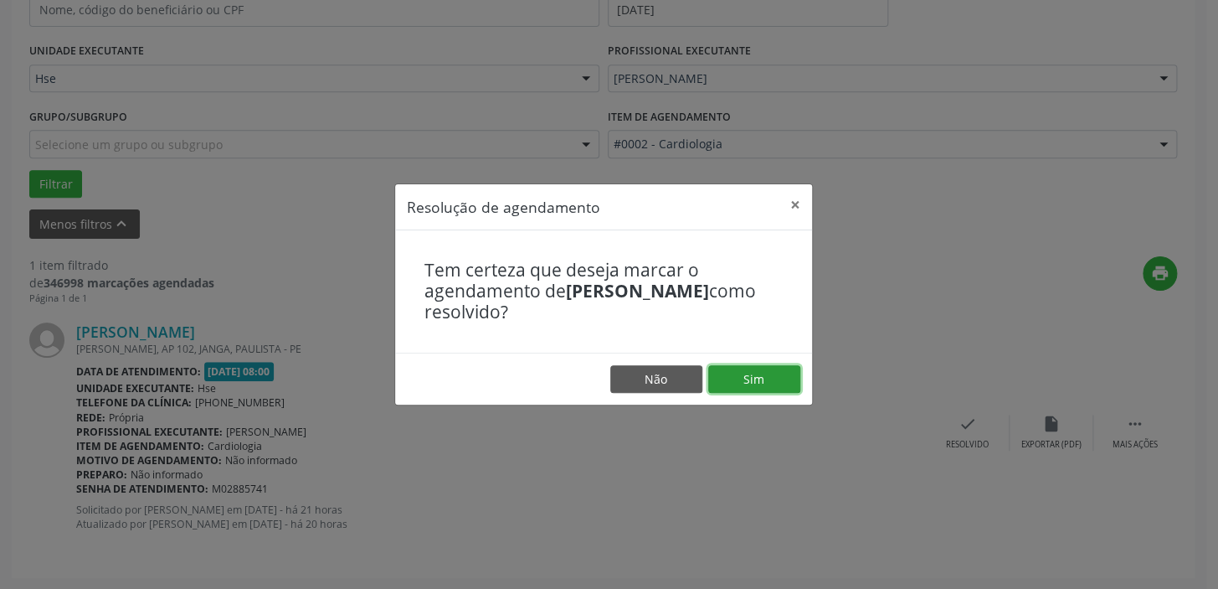
click at [763, 383] on button "Sim" at bounding box center [754, 379] width 92 height 28
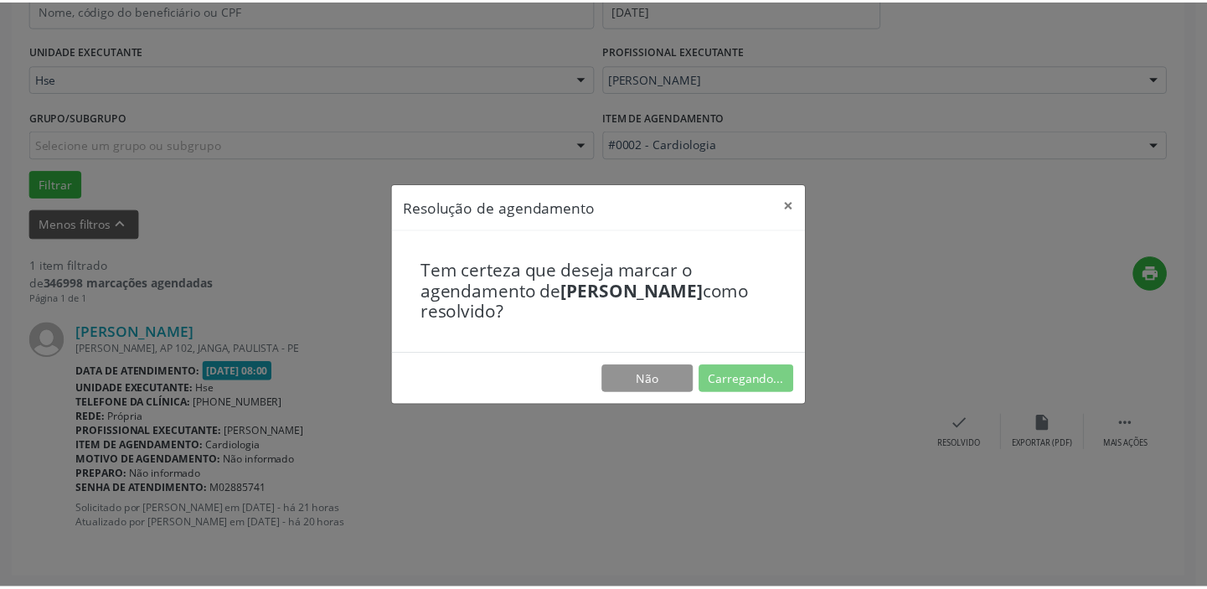
scroll to position [124, 0]
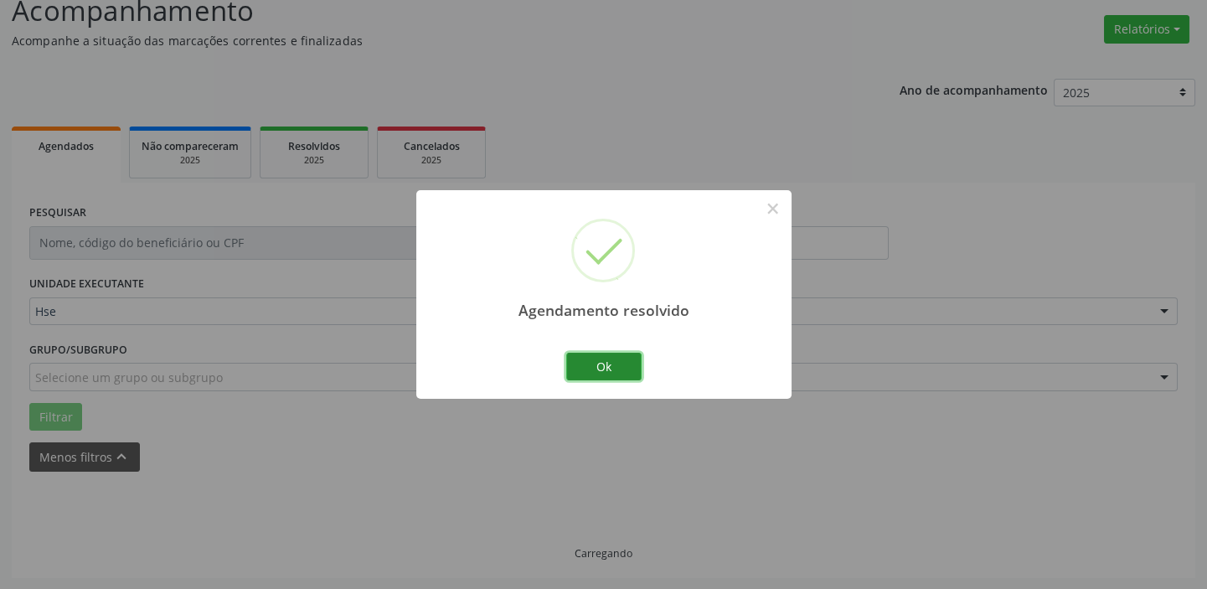
click at [623, 355] on button "Ok" at bounding box center [603, 367] width 75 height 28
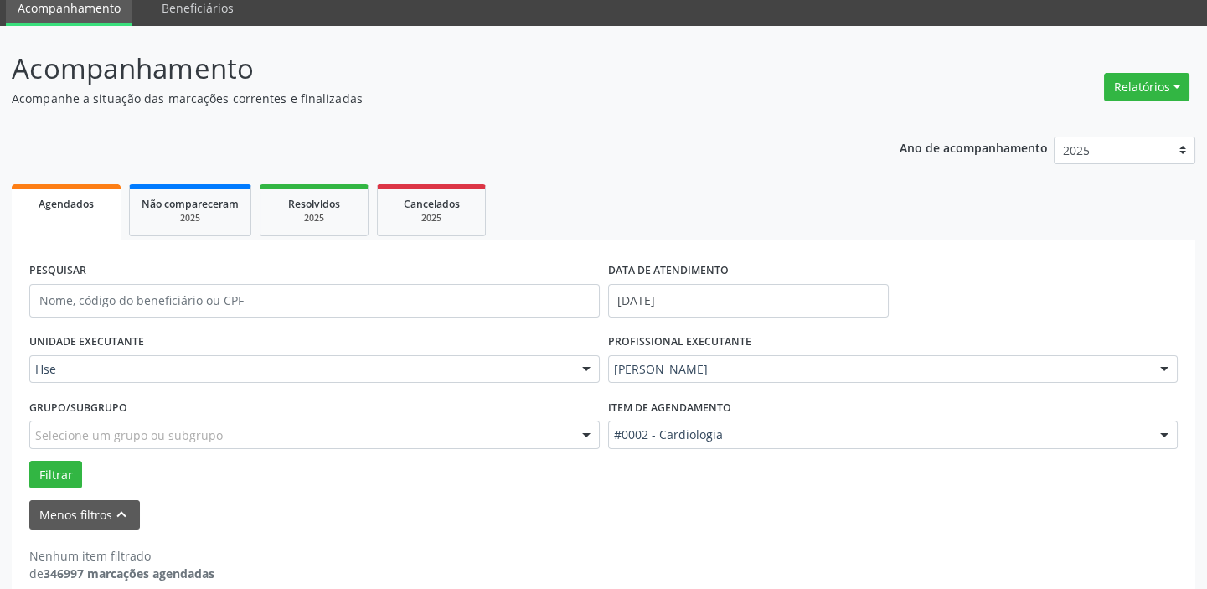
scroll to position [87, 0]
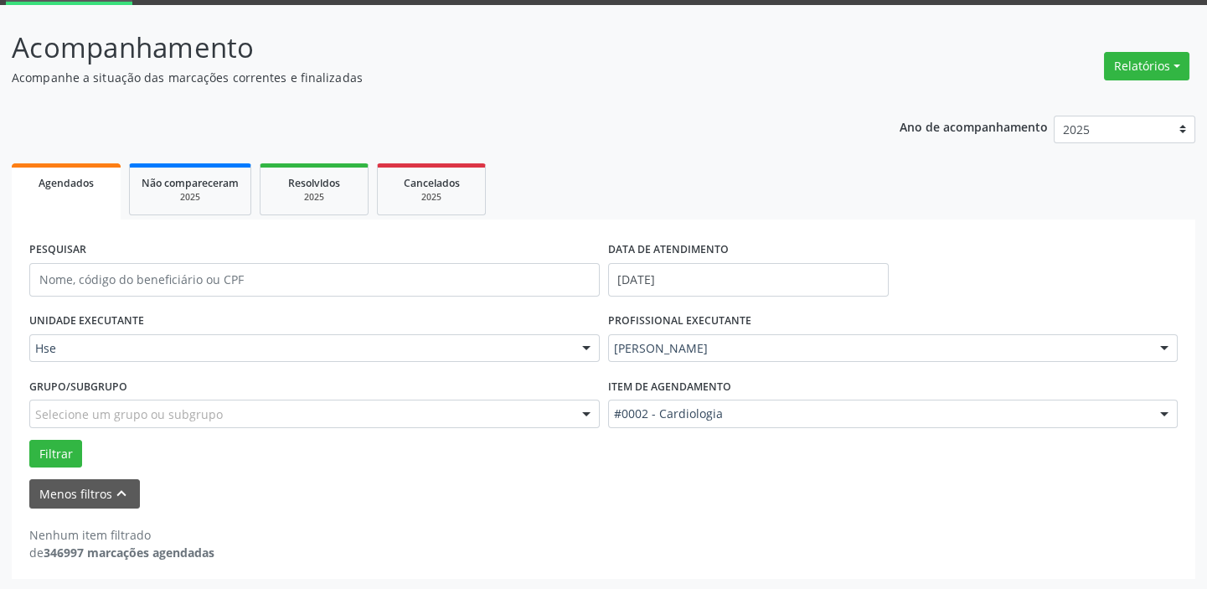
click at [73, 179] on span "Agendados" at bounding box center [66, 183] width 55 height 14
click at [49, 445] on button "Filtrar" at bounding box center [55, 454] width 53 height 28
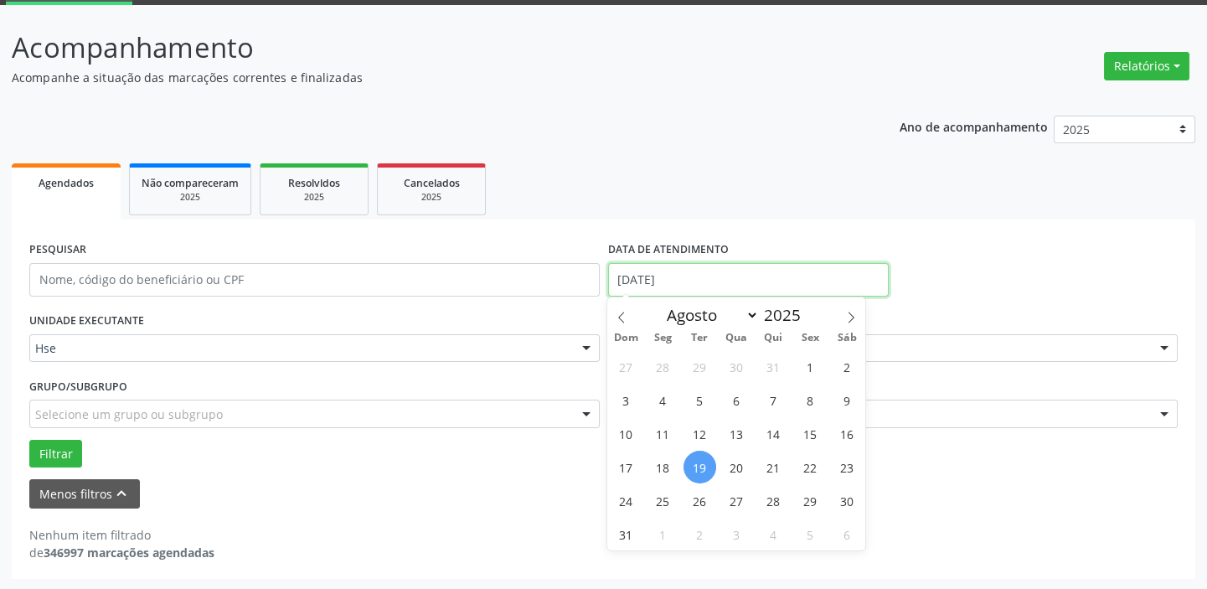
click at [862, 291] on input "[DATE]" at bounding box center [748, 279] width 280 height 33
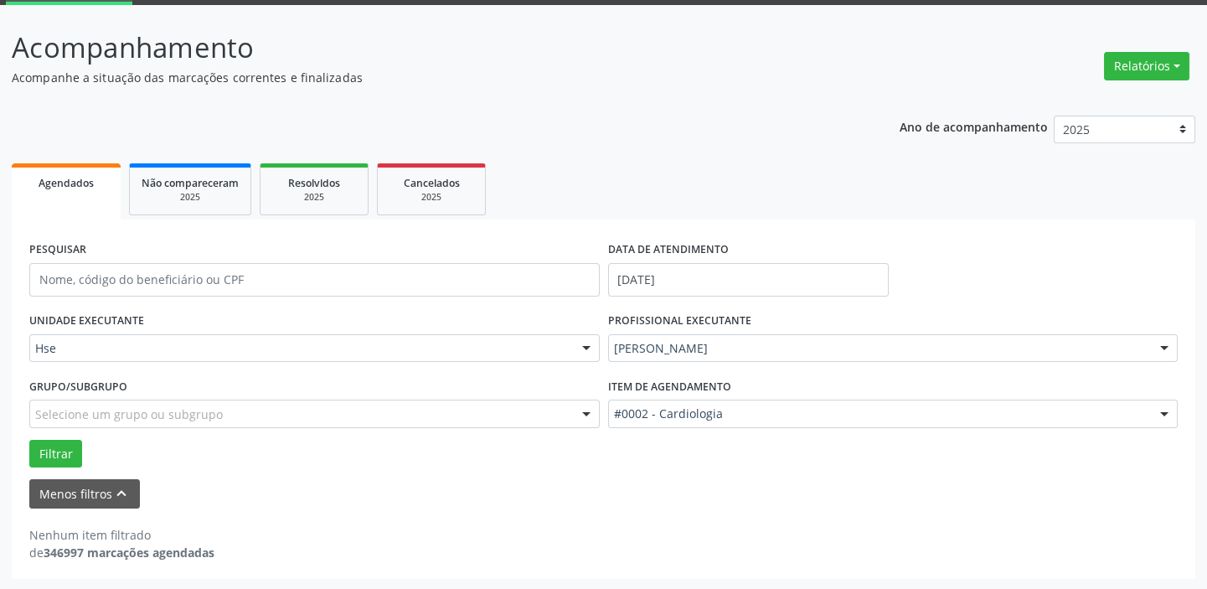
click at [1019, 215] on ul "Agendados Não compareceram 2025 Resolvidos 2025 Cancelados 2025" at bounding box center [603, 189] width 1183 height 60
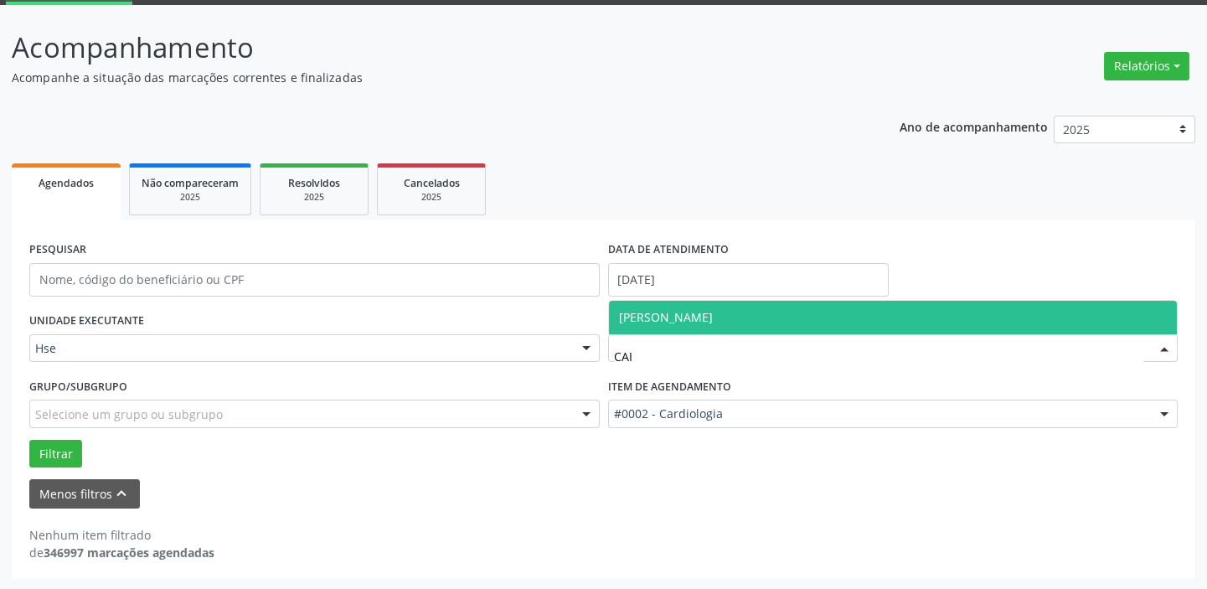
type input "CAIO"
click at [713, 318] on span "[PERSON_NAME]" at bounding box center [666, 317] width 94 height 16
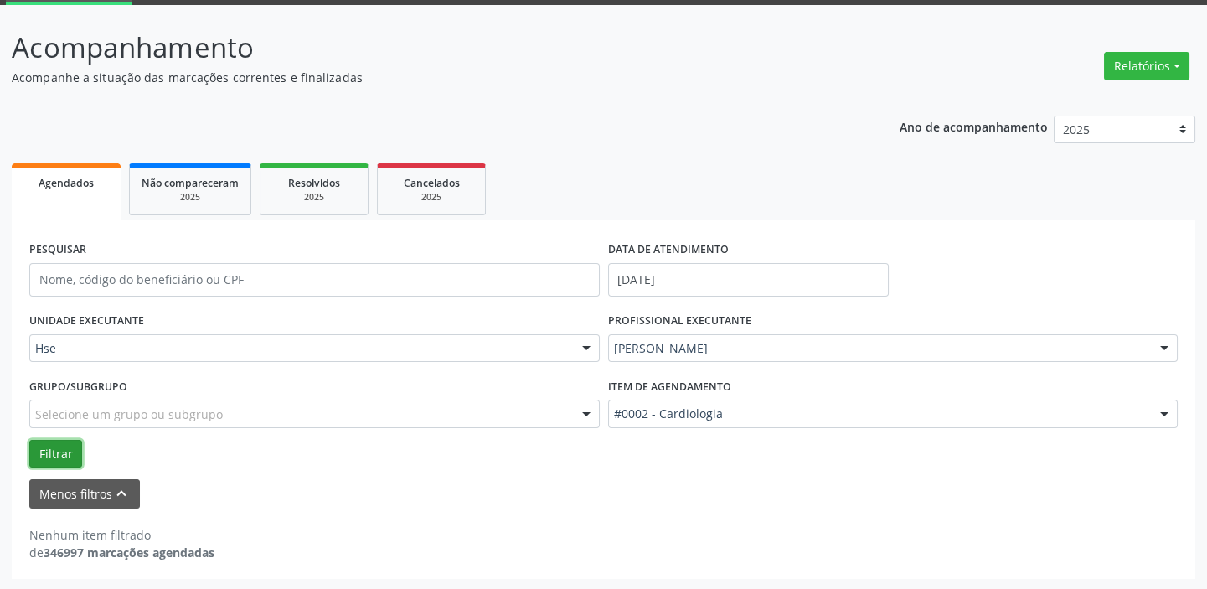
click at [48, 443] on button "Filtrar" at bounding box center [55, 454] width 53 height 28
click at [56, 447] on button "Filtrar" at bounding box center [55, 454] width 53 height 28
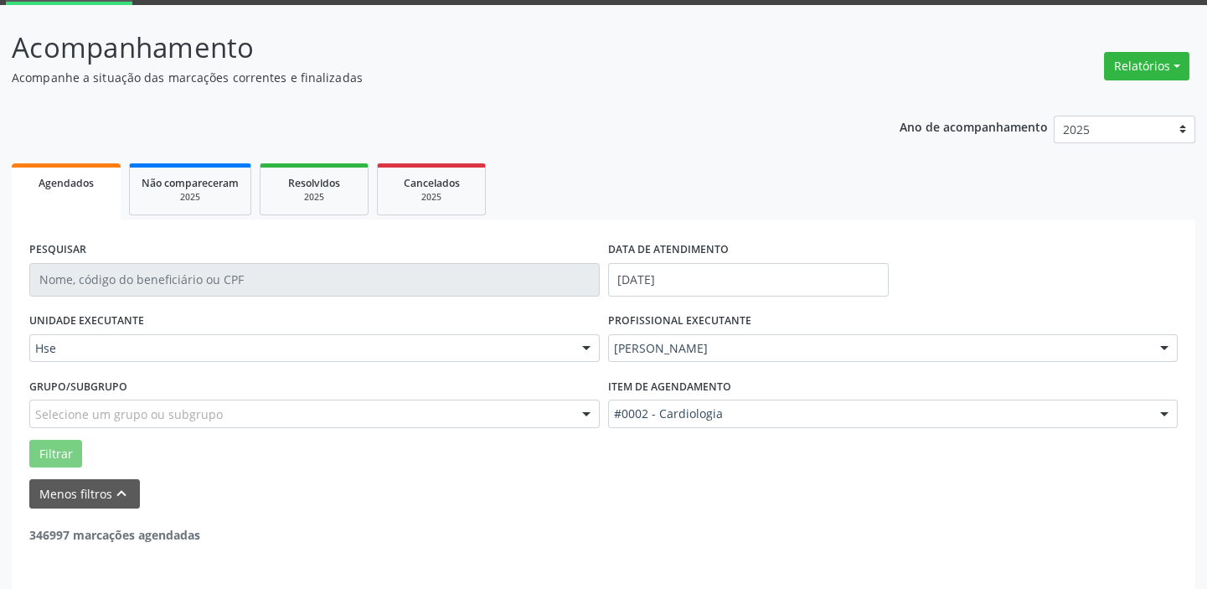
scroll to position [142, 0]
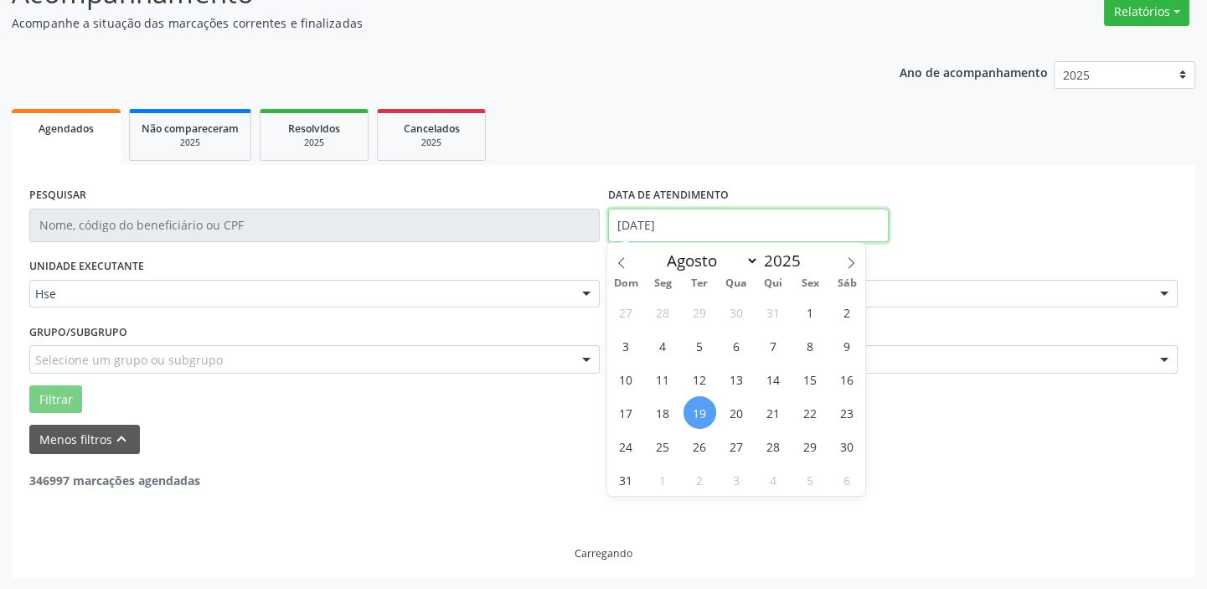
click at [716, 224] on input "[DATE]" at bounding box center [748, 224] width 280 height 33
click at [693, 406] on span "19" at bounding box center [699, 412] width 33 height 33
type input "[DATE]"
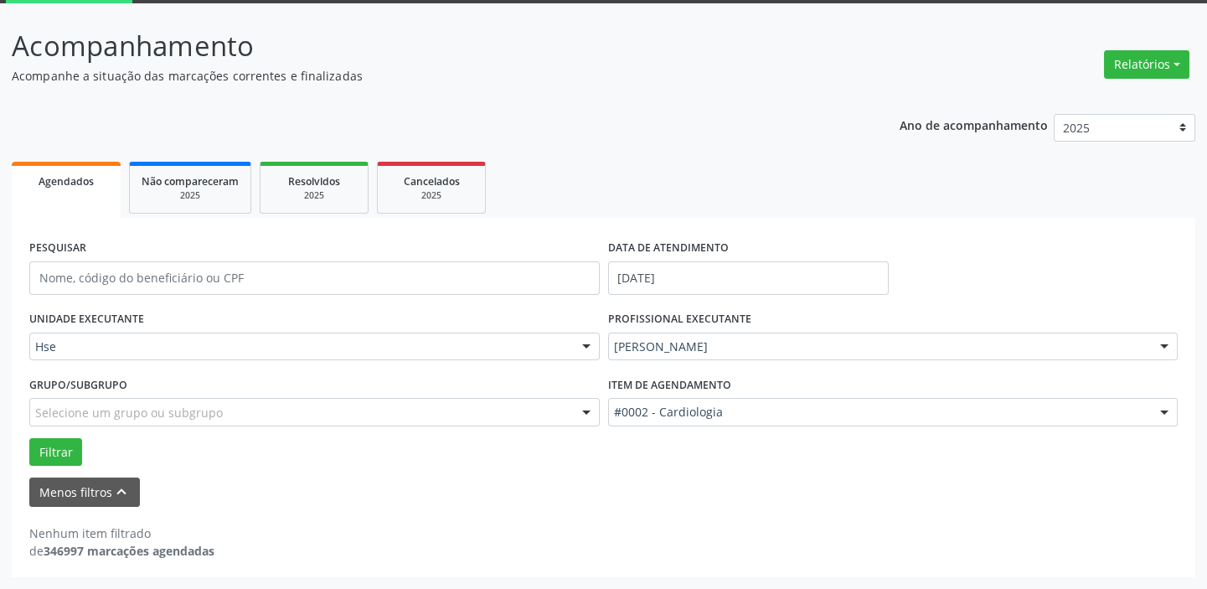
scroll to position [87, 0]
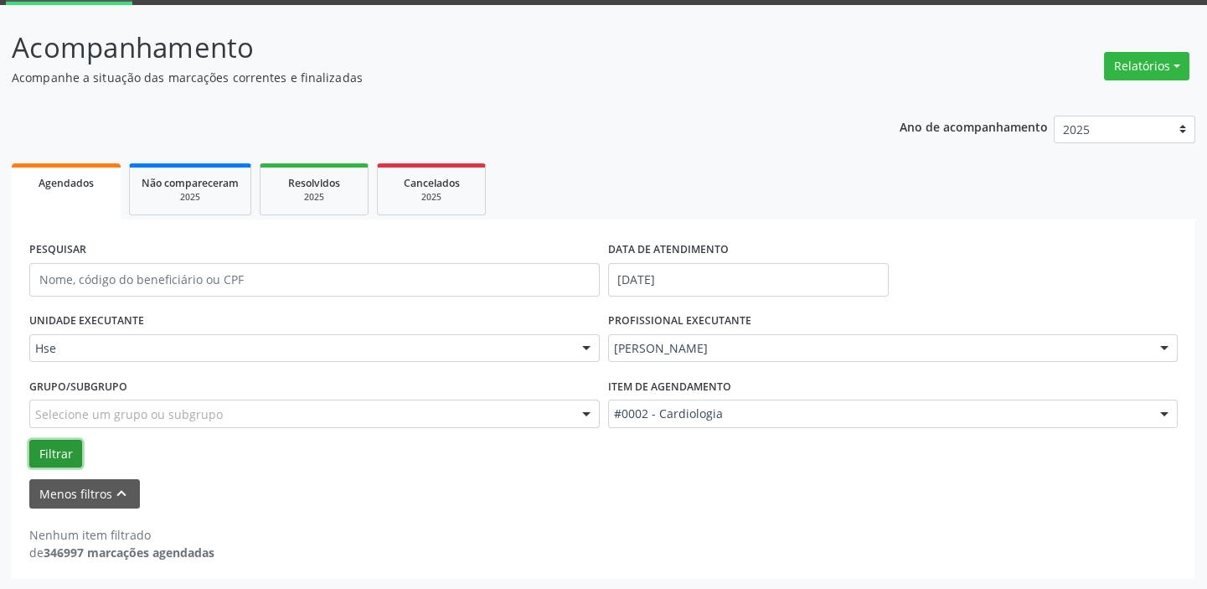
click at [44, 450] on button "Filtrar" at bounding box center [55, 454] width 53 height 28
drag, startPoint x: 64, startPoint y: 446, endPoint x: 93, endPoint y: 445, distance: 29.4
click at [65, 445] on button "Filtrar" at bounding box center [55, 454] width 53 height 28
